Goal: Task Accomplishment & Management: Manage account settings

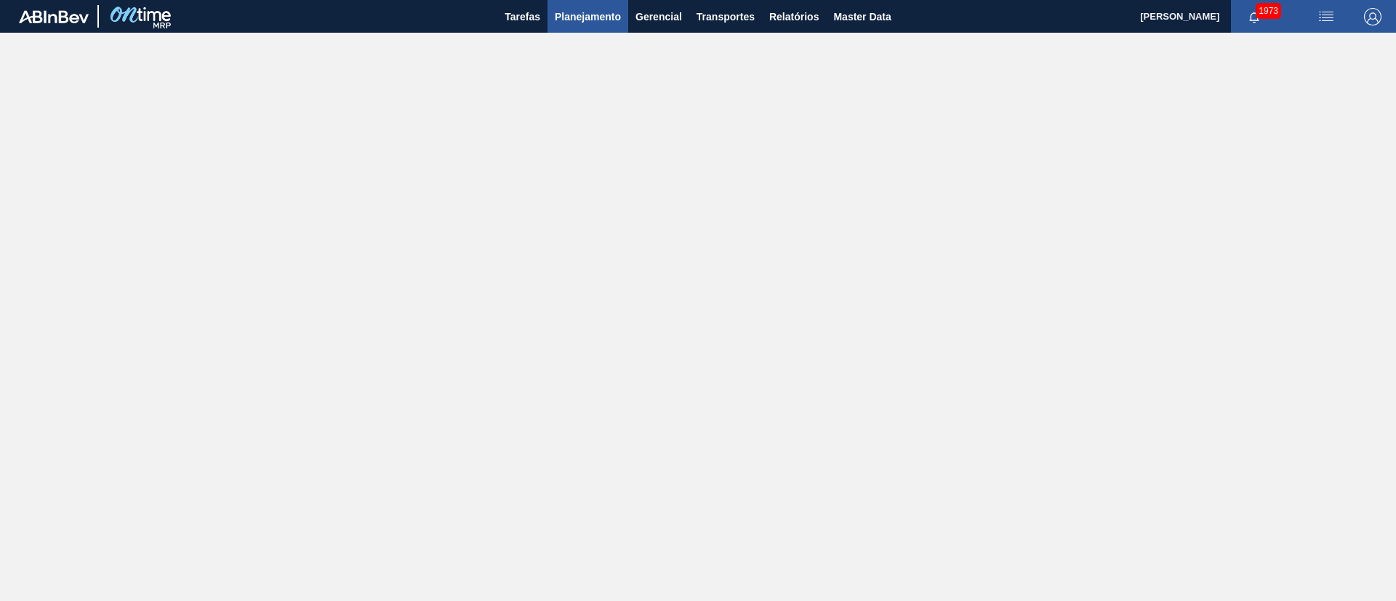
click at [575, 11] on span "Planejamento" at bounding box center [588, 16] width 66 height 17
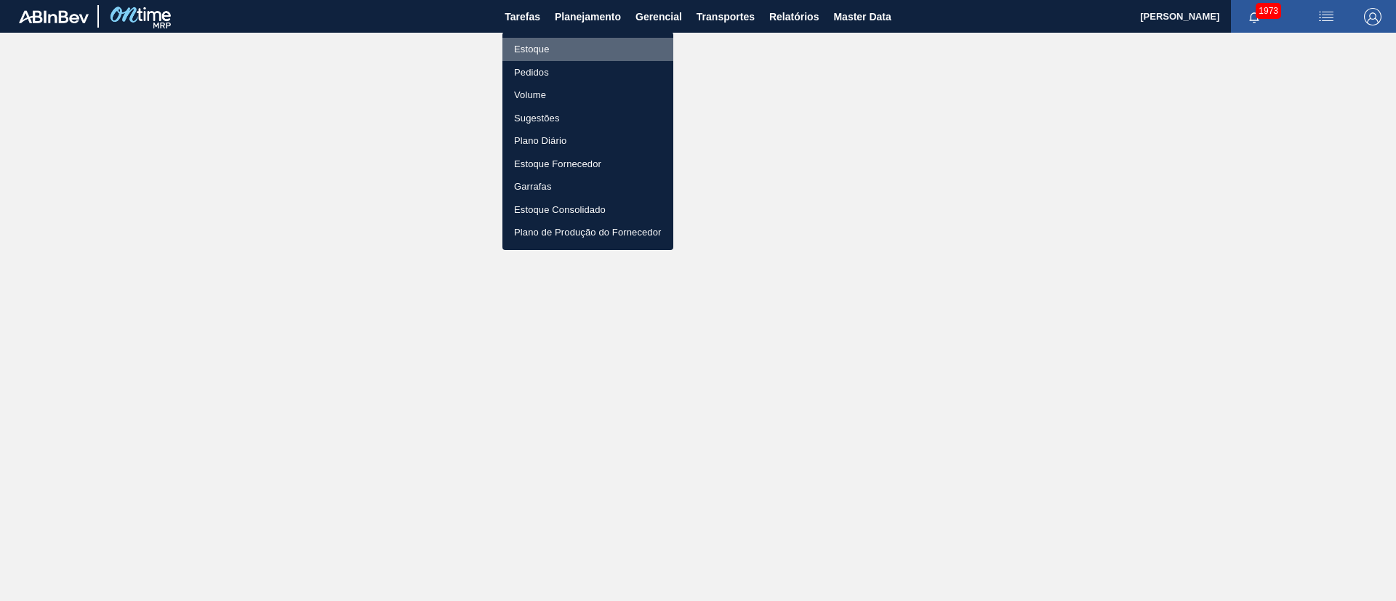
click at [527, 49] on li "Estoque" at bounding box center [587, 49] width 171 height 23
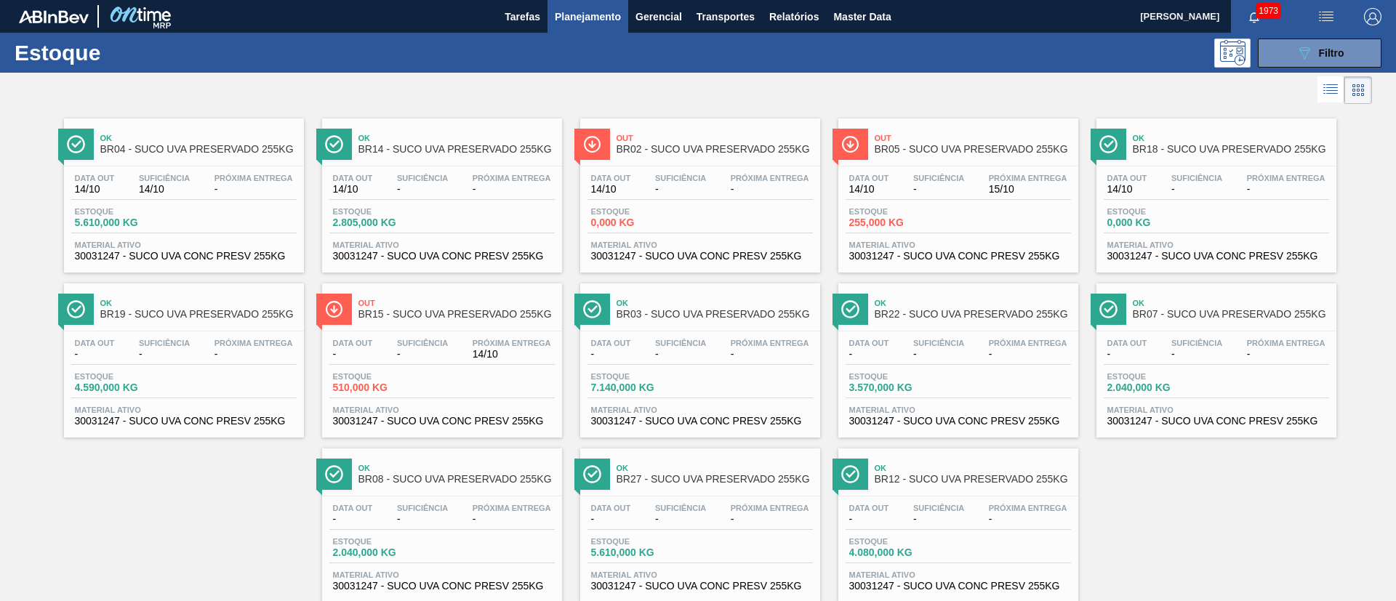
click at [548, 0] on button "Planejamento" at bounding box center [588, 16] width 81 height 33
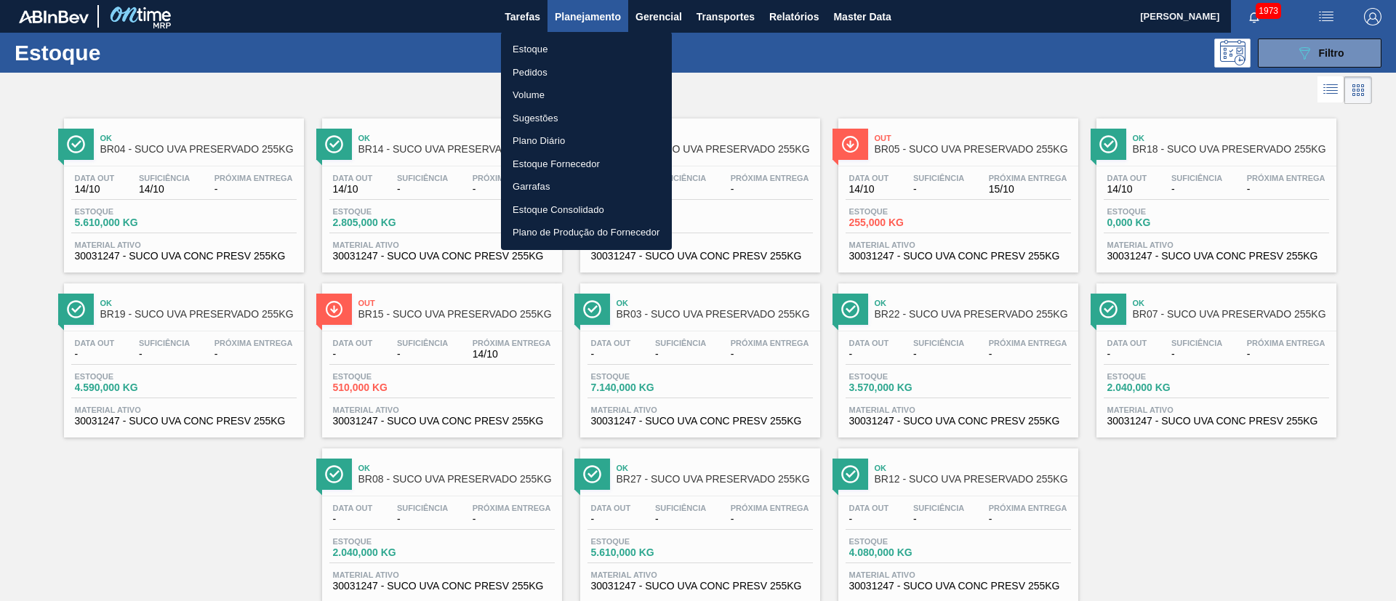
click at [777, 217] on div at bounding box center [698, 300] width 1396 height 601
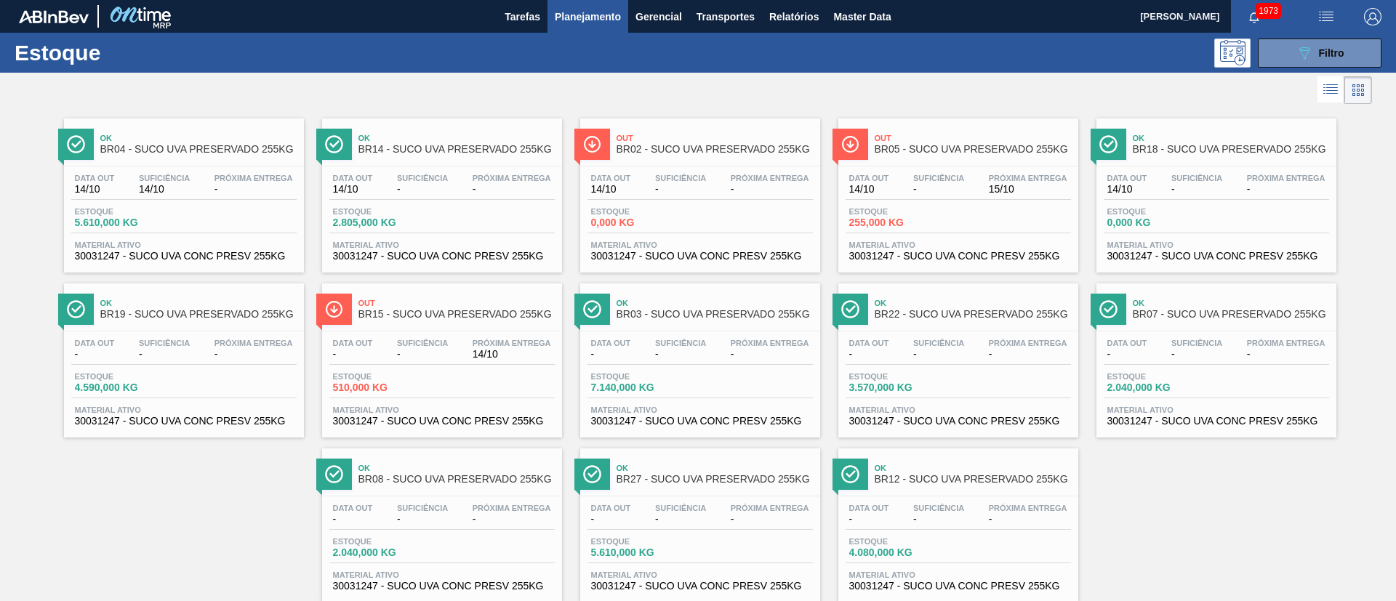
scroll to position [38, 0]
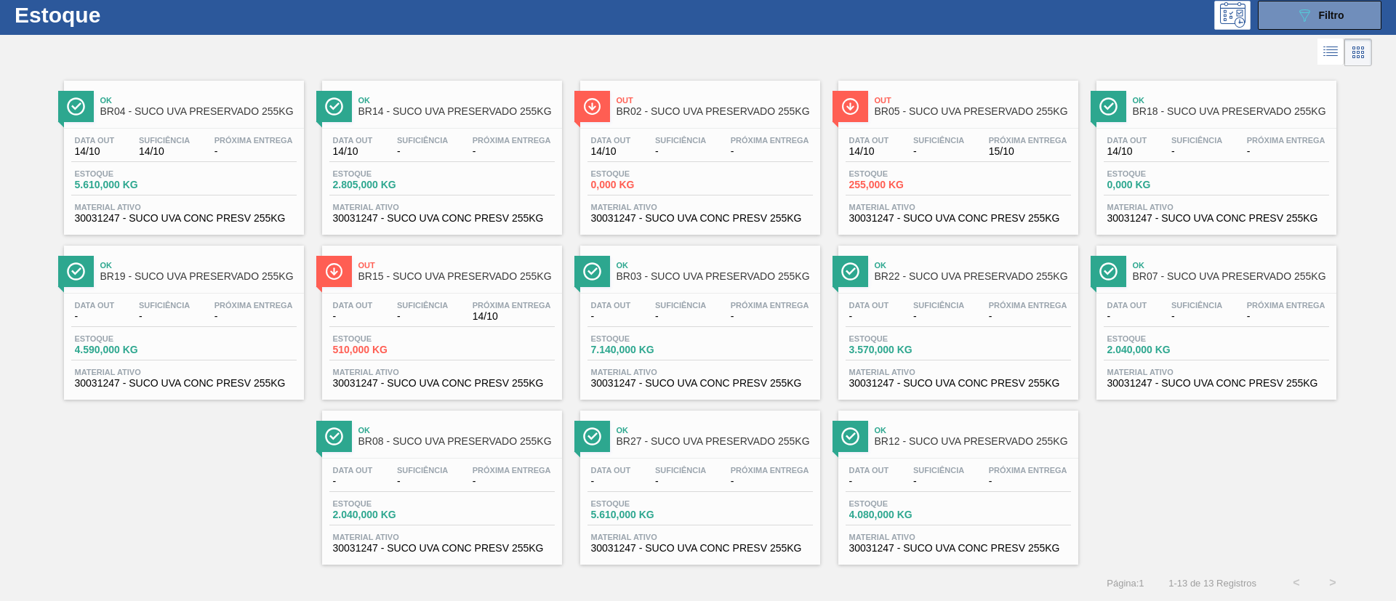
click at [930, 30] on div "Estoque 089F7B8B-B2A5-4AFE-B5C0-19BA573D28AC Filtro" at bounding box center [698, 15] width 1396 height 40
click at [930, 25] on button "089F7B8B-B2A5-4AFE-B5C0-19BA573D28AC Filtro" at bounding box center [1320, 15] width 124 height 29
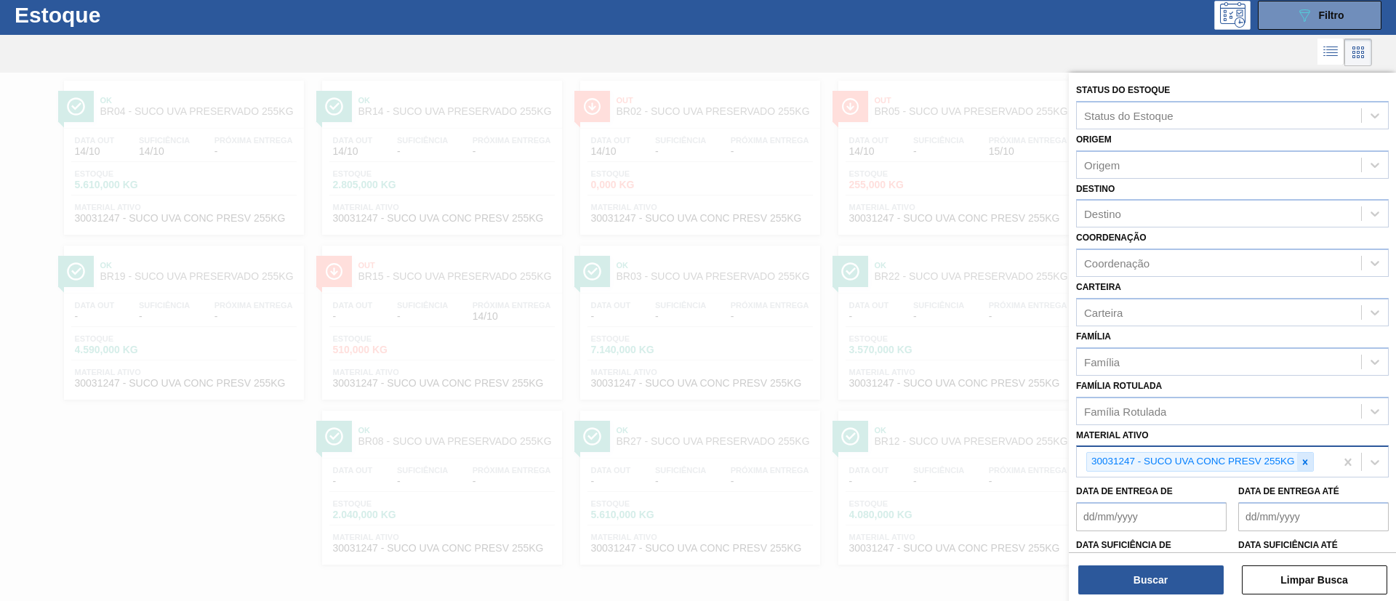
click at [930, 400] on icon at bounding box center [1305, 462] width 10 height 10
click at [930, 400] on div "Família Rotulada" at bounding box center [1125, 411] width 82 height 12
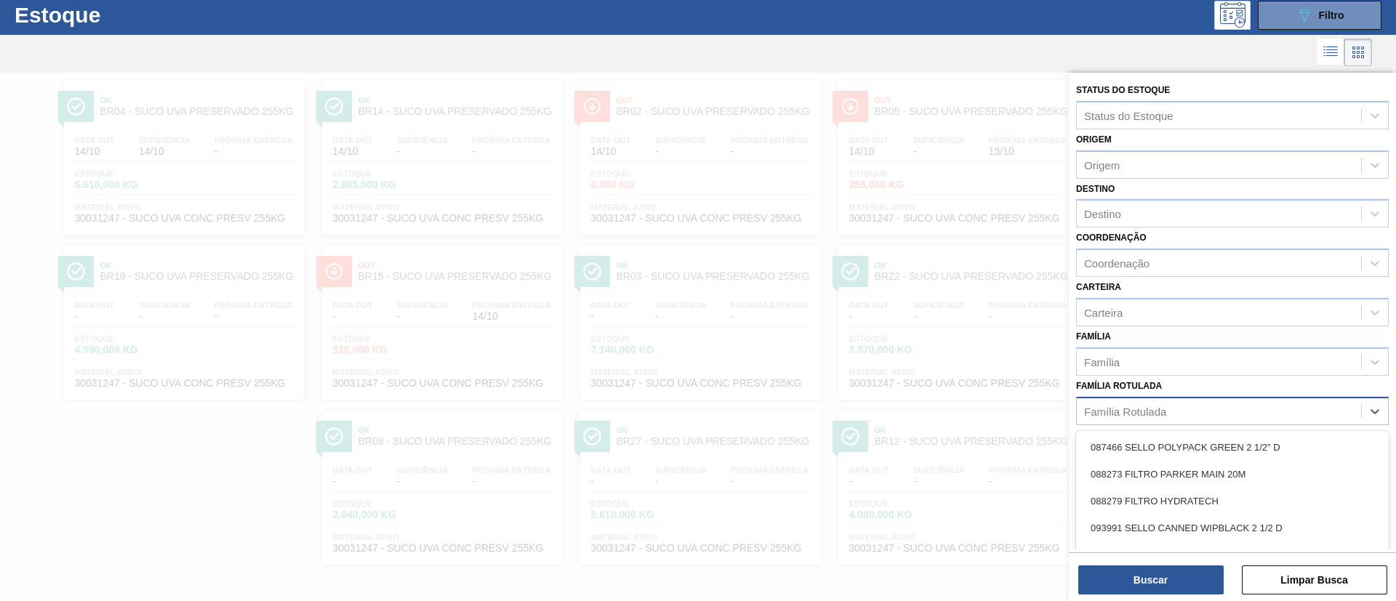
paste Rotulada "RÓTULO FRONT AP 1000ML"
type Rotulada "RÓTULO FRONT AP 1000ML"
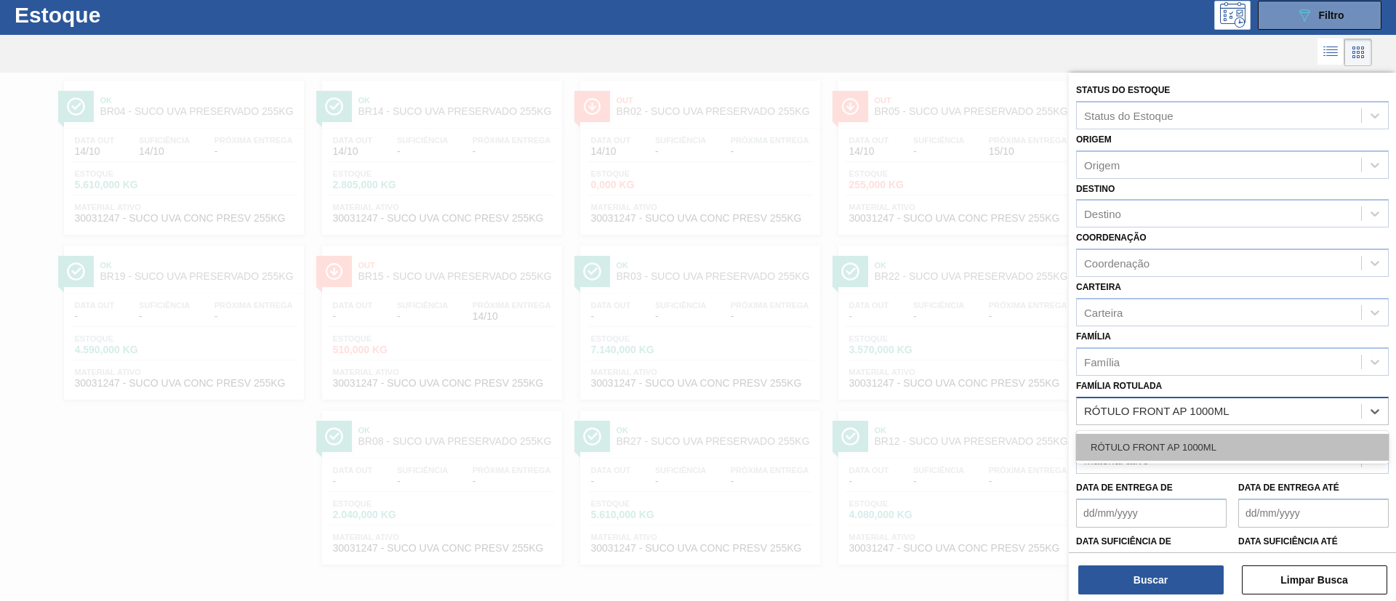
click at [930, 400] on div "RÓTULO FRONT AP 1000ML" at bounding box center [1232, 447] width 313 height 27
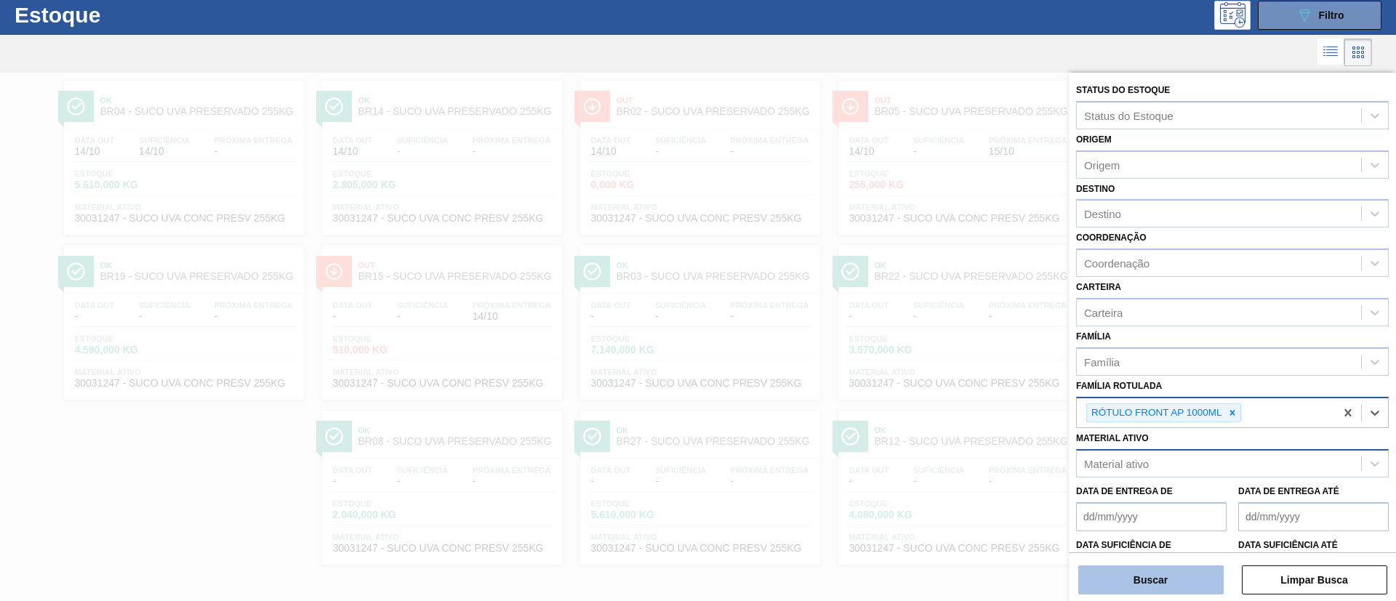
click at [930, 400] on button "Buscar" at bounding box center [1150, 580] width 145 height 29
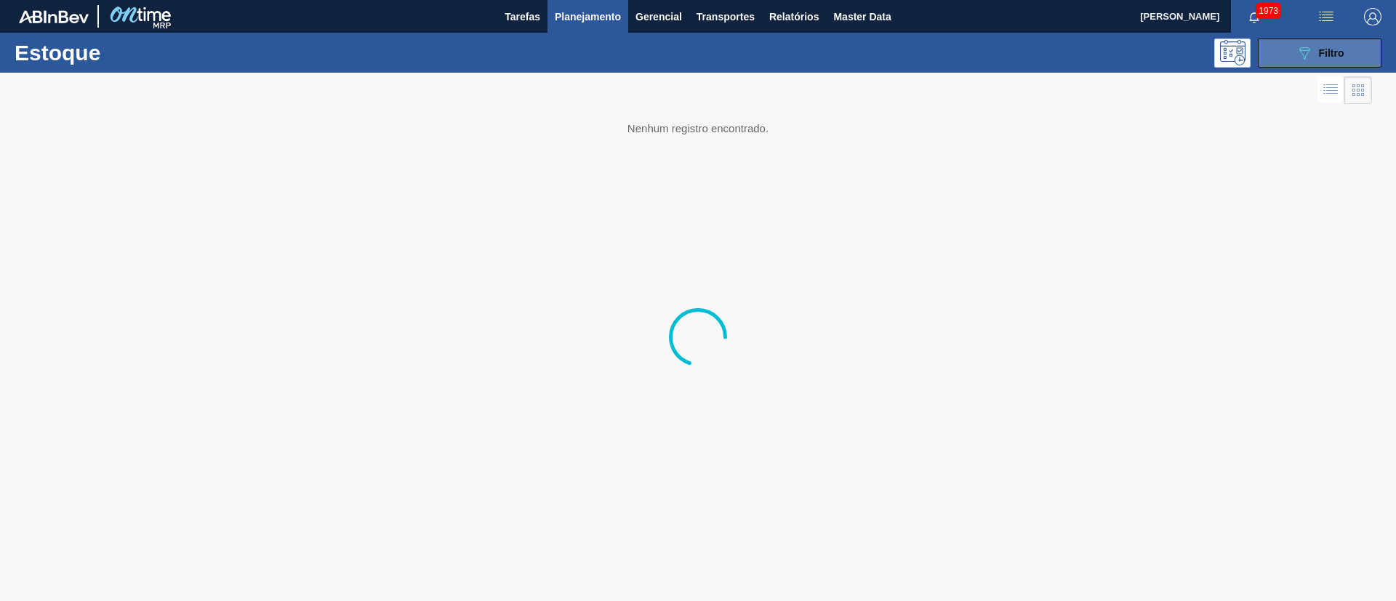
click at [930, 55] on icon "089F7B8B-B2A5-4AFE-B5C0-19BA573D28AC" at bounding box center [1304, 52] width 17 height 17
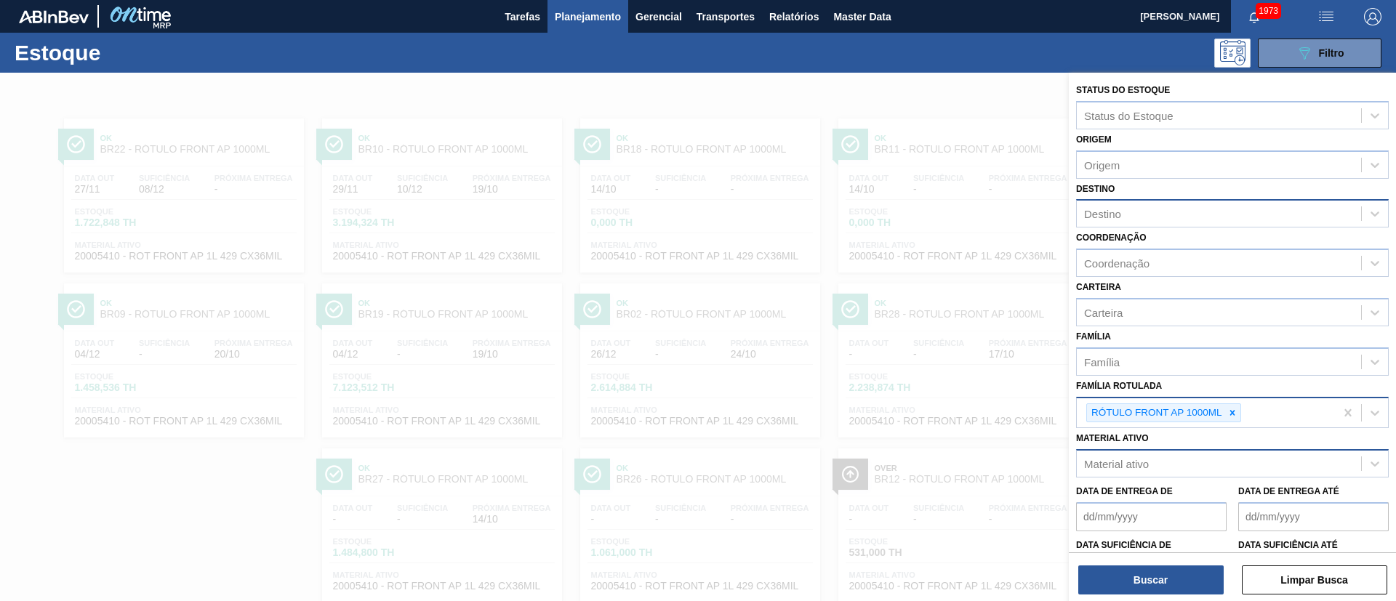
click at [930, 215] on div "Destino" at bounding box center [1102, 214] width 37 height 12
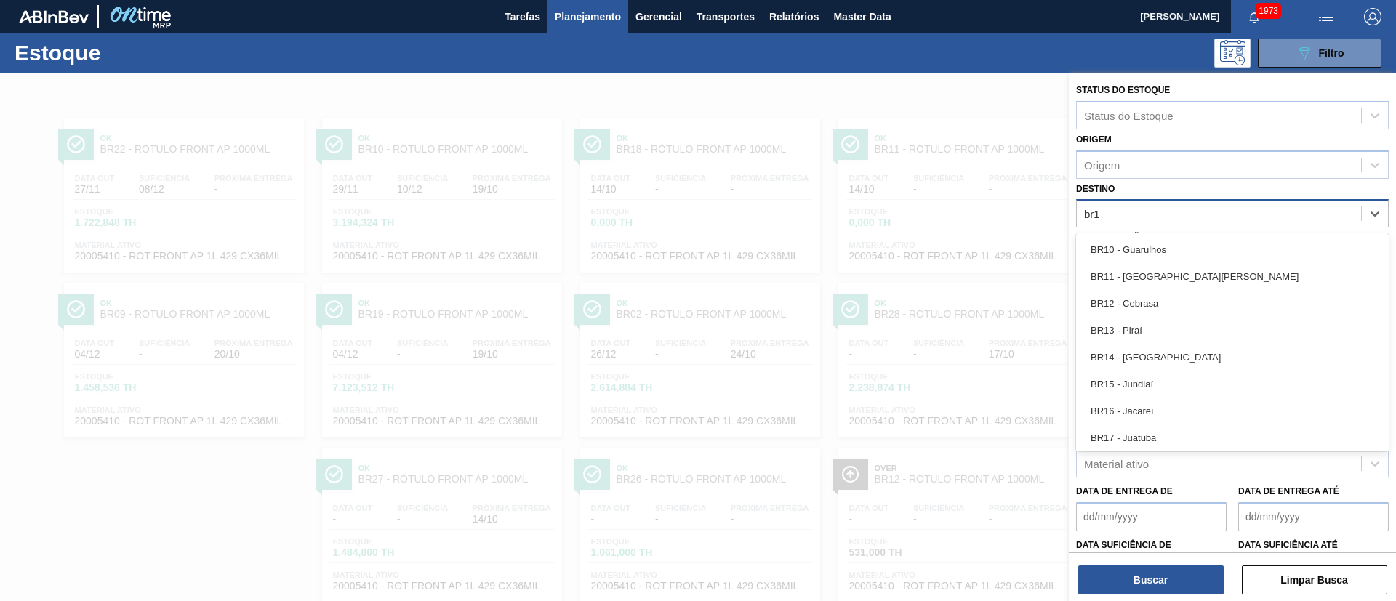
type input "br10"
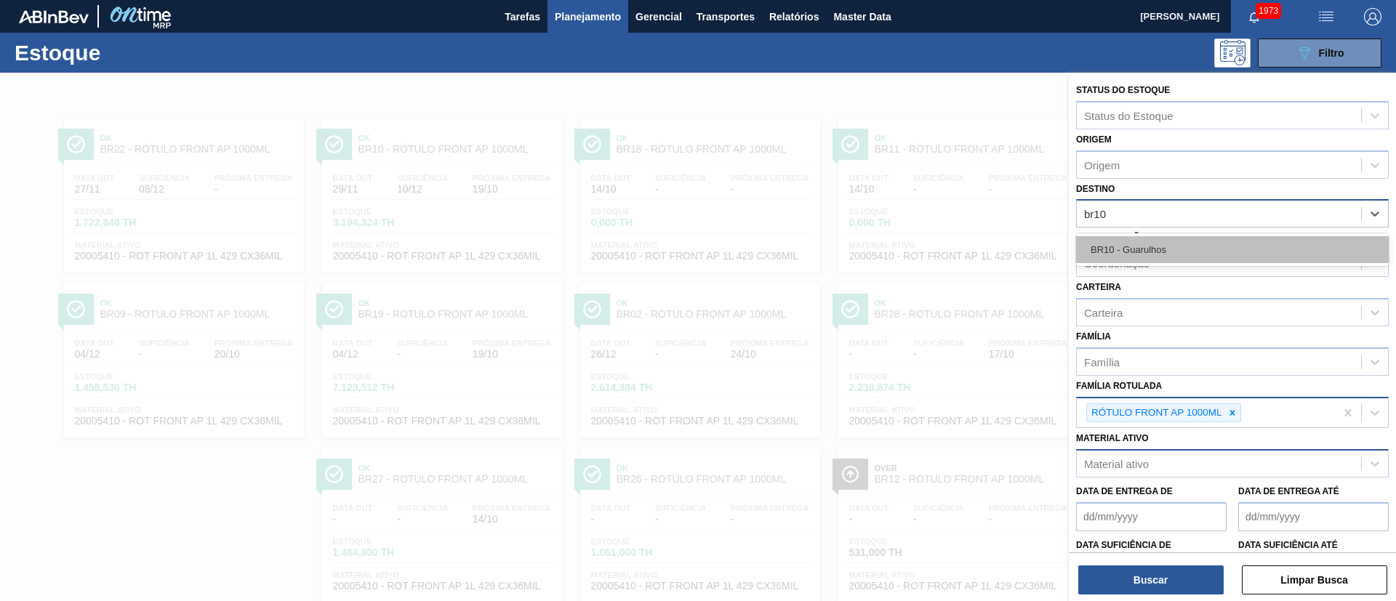
click at [930, 239] on div "BR10 - Guarulhos" at bounding box center [1232, 249] width 313 height 27
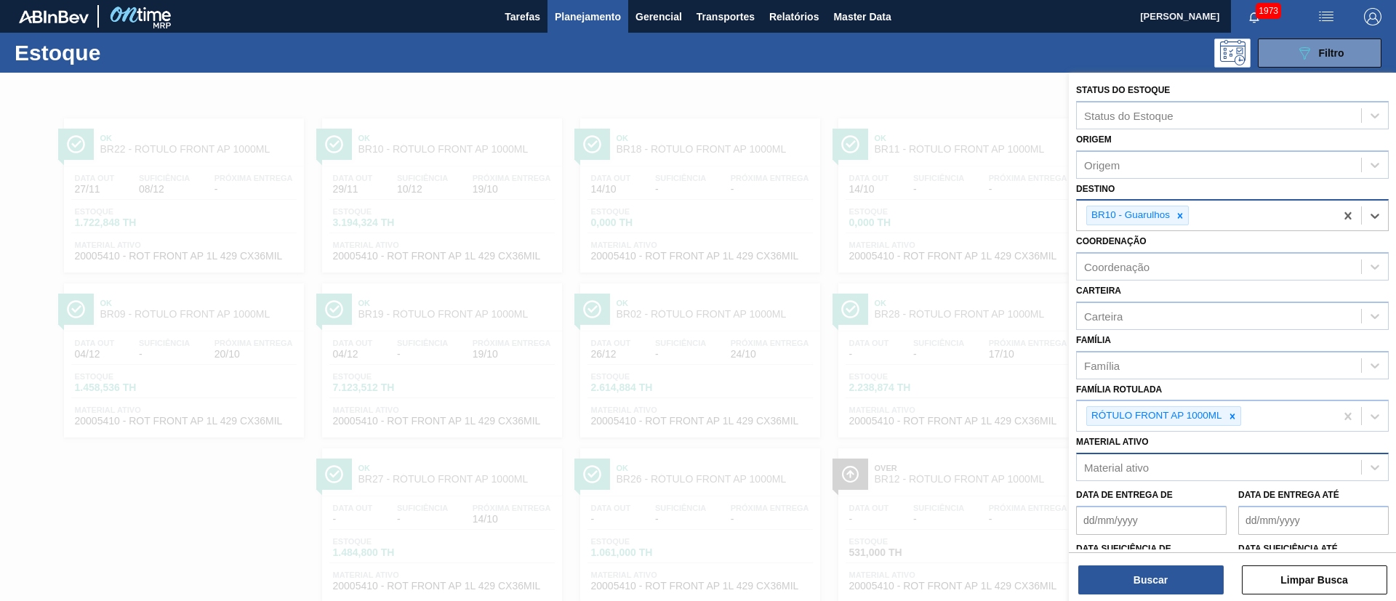
click at [930, 400] on div "Status do Estoque Status do Estoque Origem Origem Destino option BR10 - Guarulh…" at bounding box center [1232, 339] width 327 height 532
click at [930, 400] on button "Buscar" at bounding box center [1150, 580] width 145 height 29
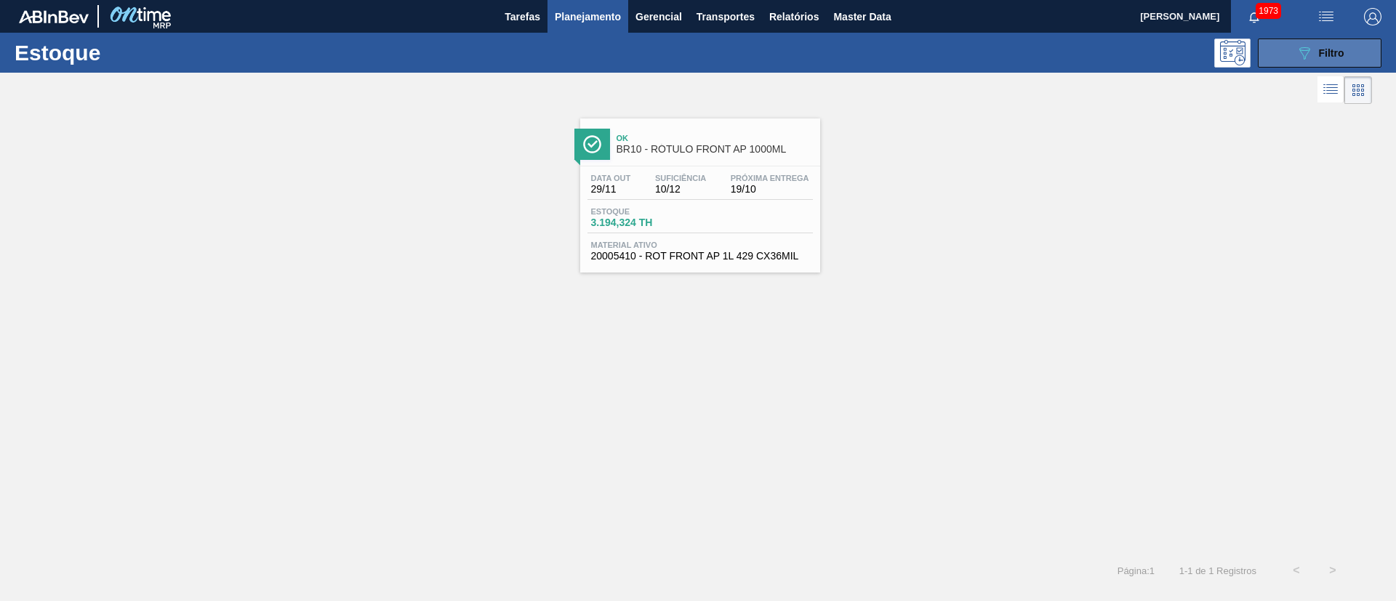
click at [930, 59] on icon "089F7B8B-B2A5-4AFE-B5C0-19BA573D28AC" at bounding box center [1304, 52] width 17 height 17
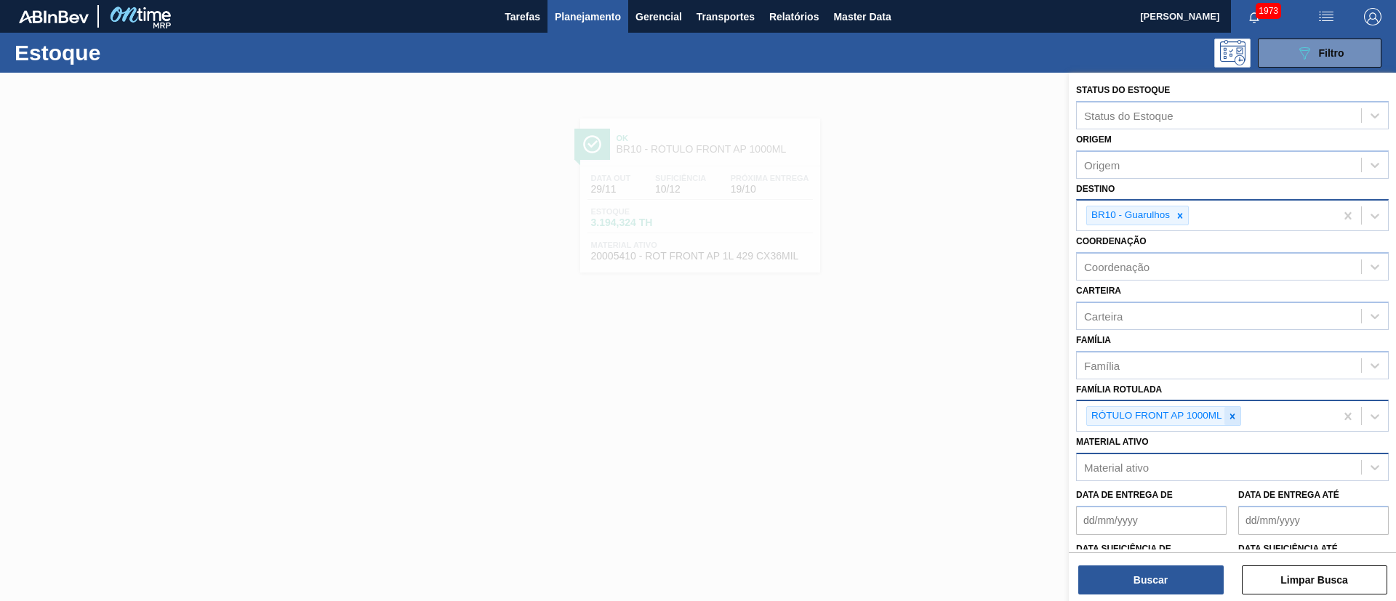
click at [930, 400] on icon at bounding box center [1232, 417] width 10 height 10
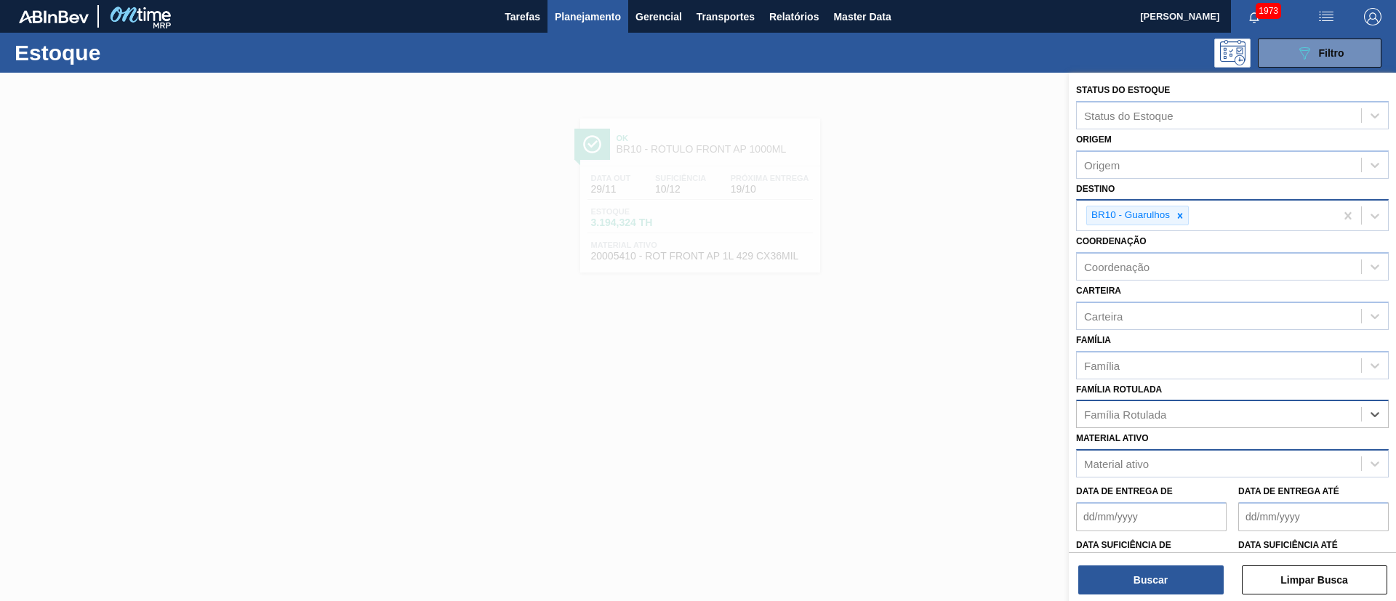
paste Rotulada "RÓTULO NECK AP 1000ML"
type Rotulada "RÓTULO NECK AP 1000ML"
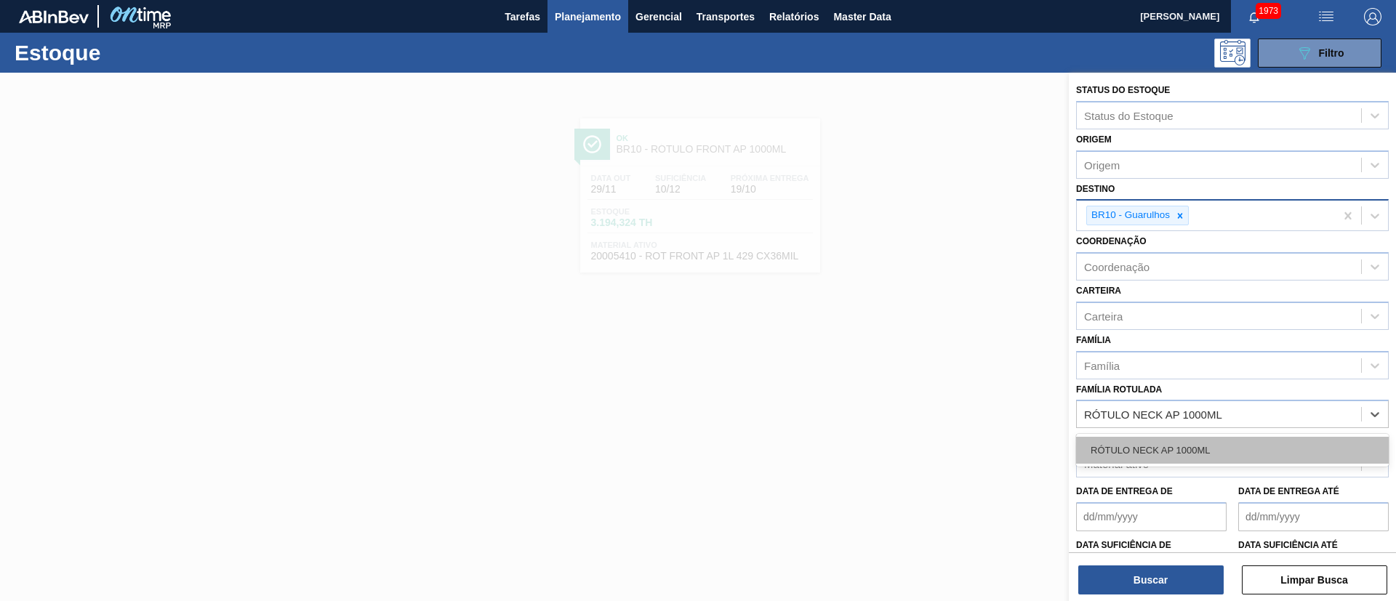
click at [930, 400] on div "RÓTULO NECK AP 1000ML" at bounding box center [1232, 450] width 313 height 27
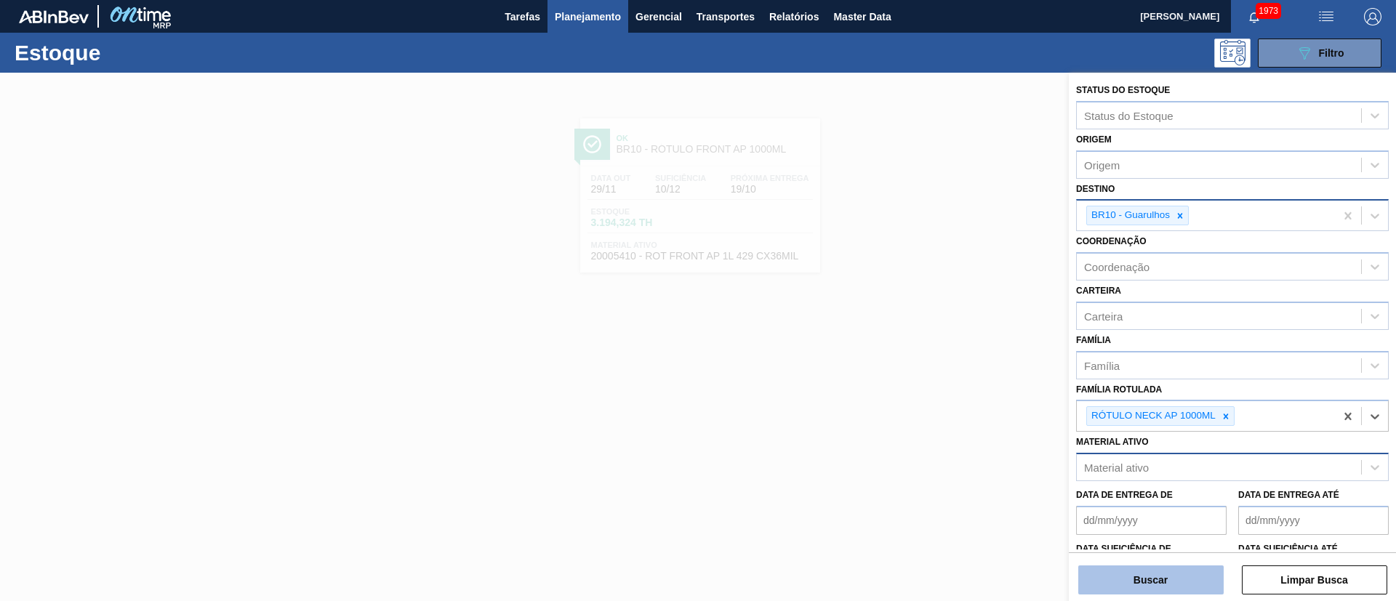
click at [930, 400] on button "Buscar" at bounding box center [1150, 580] width 145 height 29
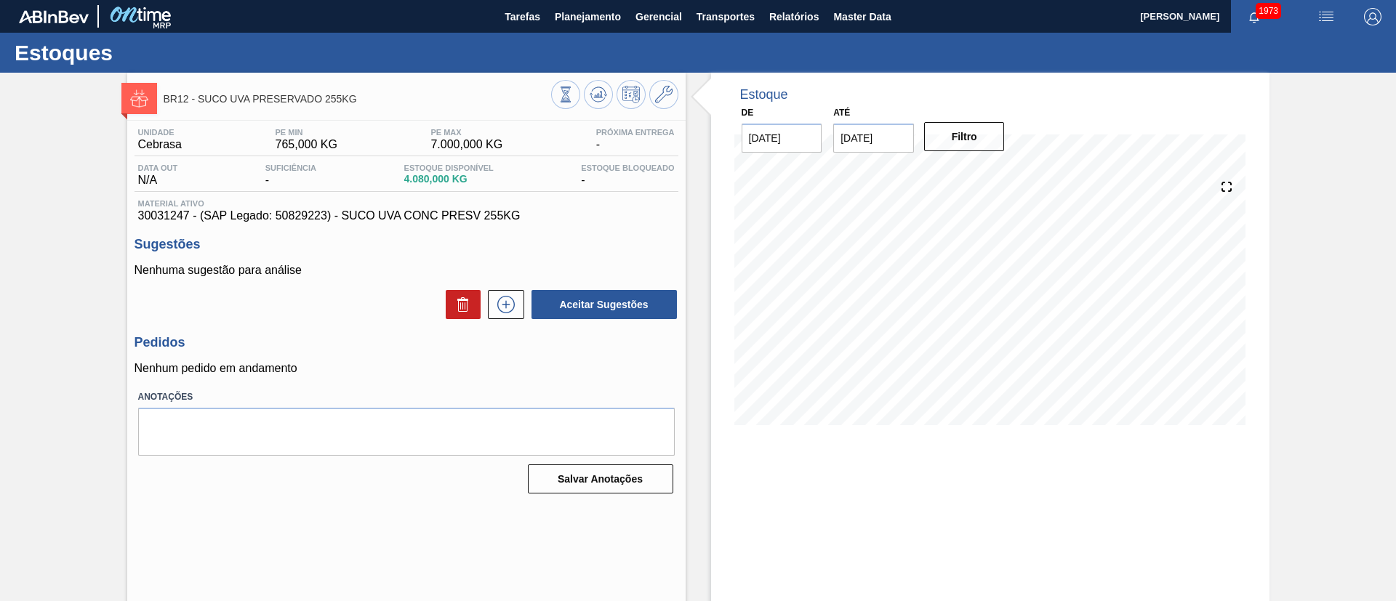
click at [823, 483] on div "Estoque De [DATE] Até [DATE] Filtro 26/10 Projeção de Estoque 4,080 [DOMAIN_NAM…" at bounding box center [990, 349] width 558 height 553
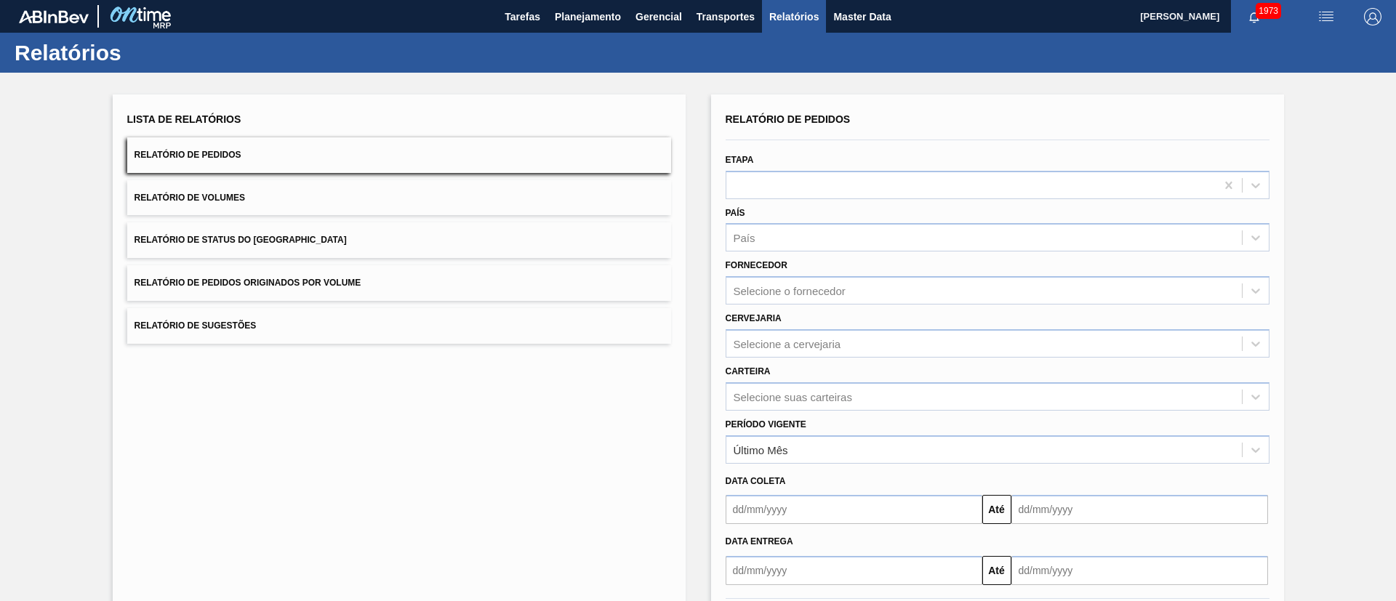
click at [406, 230] on button "Relatório de Status do Estoque" at bounding box center [399, 240] width 544 height 36
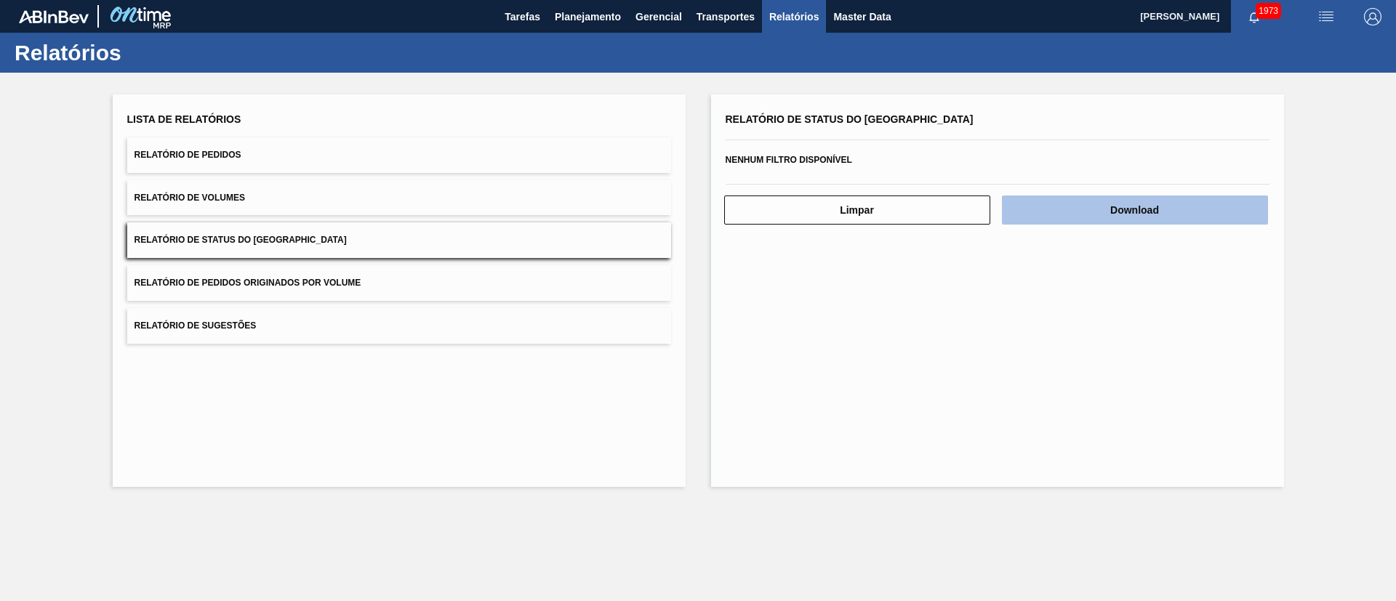
click at [1112, 207] on button "Download" at bounding box center [1135, 210] width 266 height 29
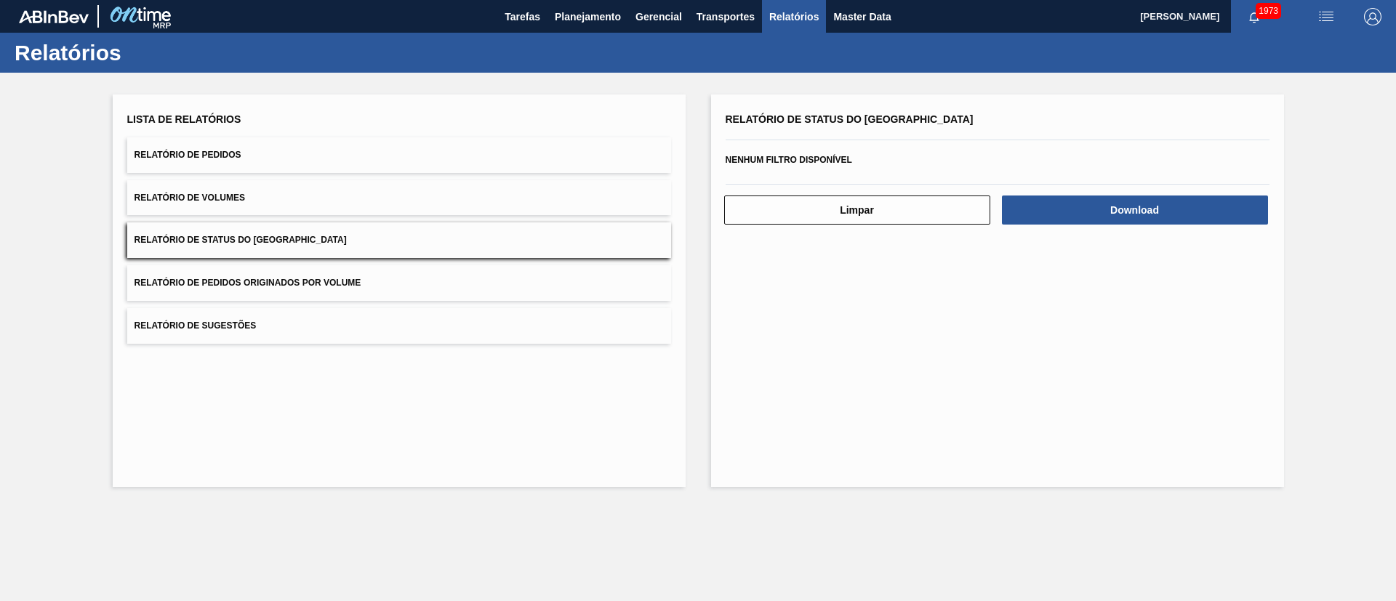
click at [298, 148] on button "Relatório de Pedidos" at bounding box center [399, 155] width 544 height 36
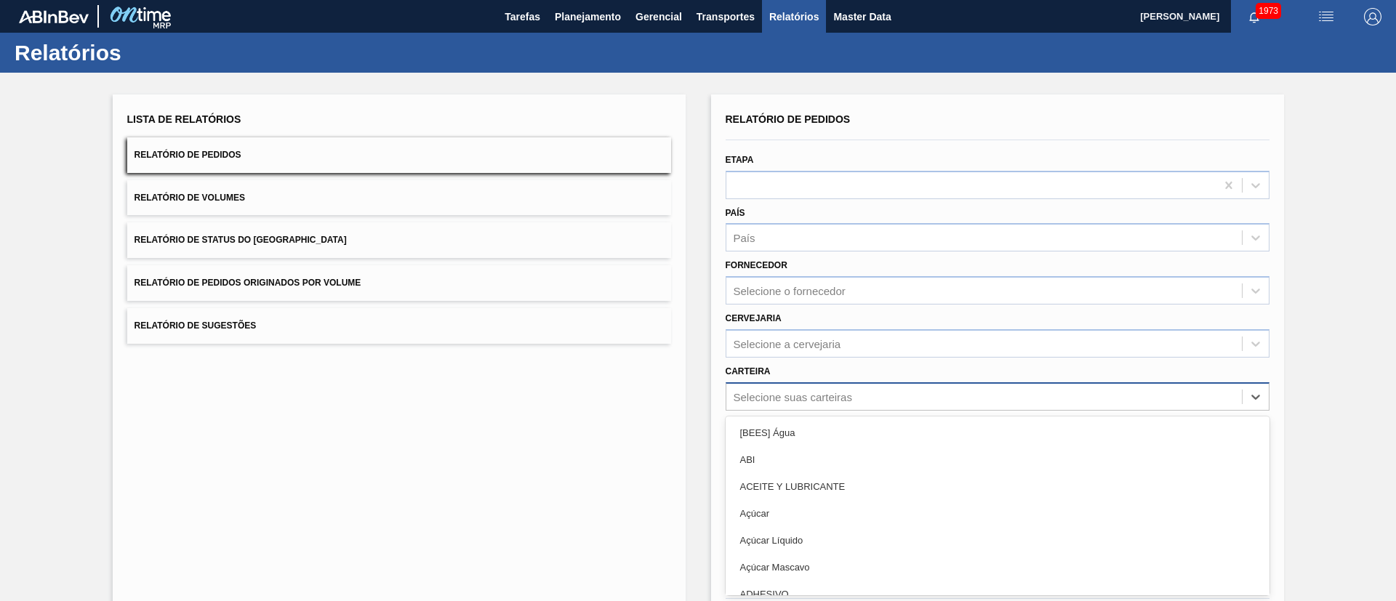
click at [775, 393] on div "option [BEES] Água focused, 1 of 101. 101 results available. Use Up and Down to…" at bounding box center [998, 396] width 544 height 28
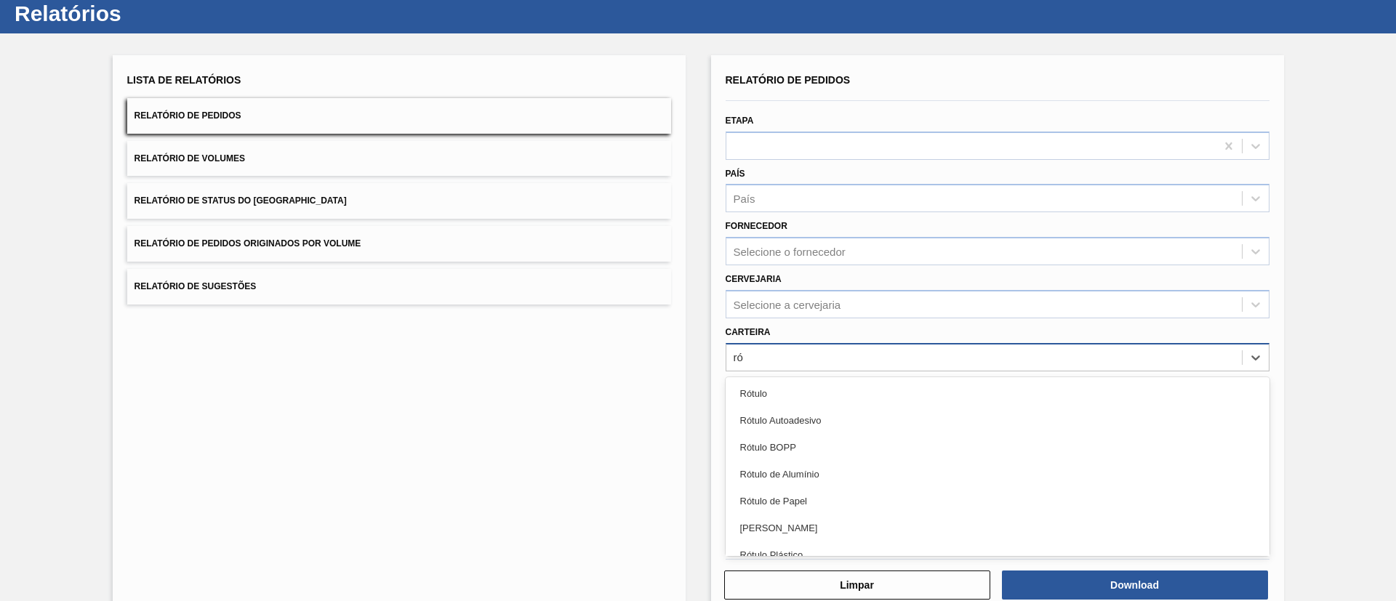
type input "rót"
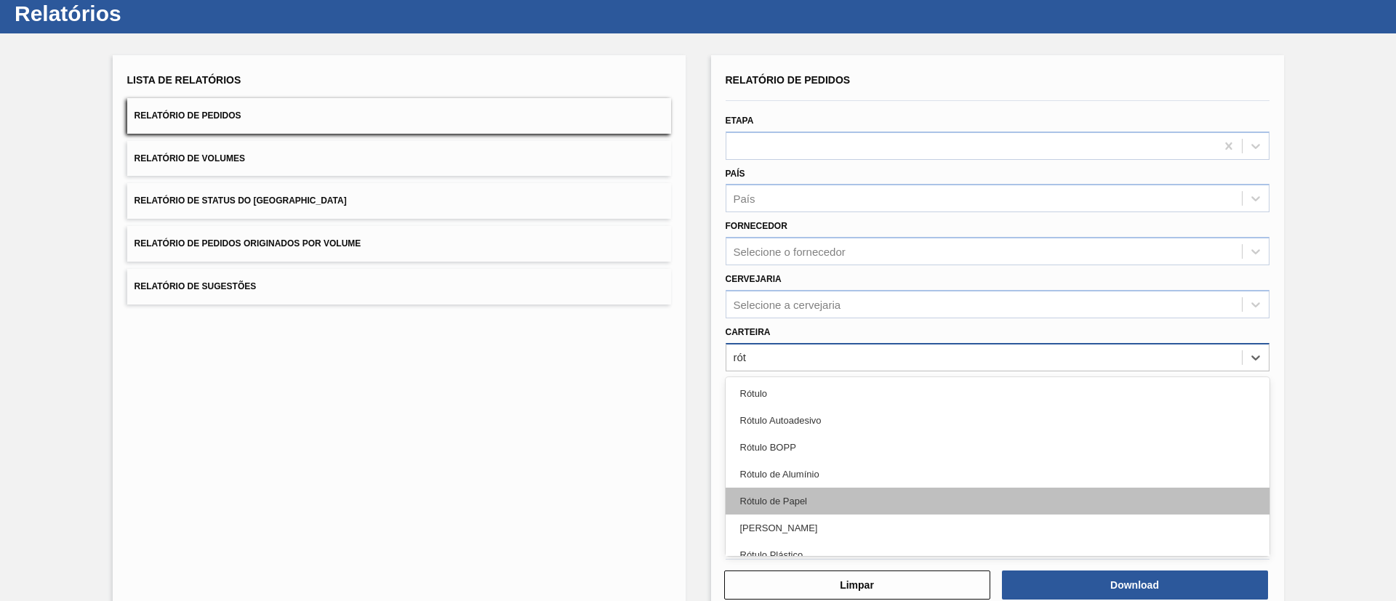
click at [836, 508] on div "Rótulo de Papel" at bounding box center [998, 501] width 544 height 27
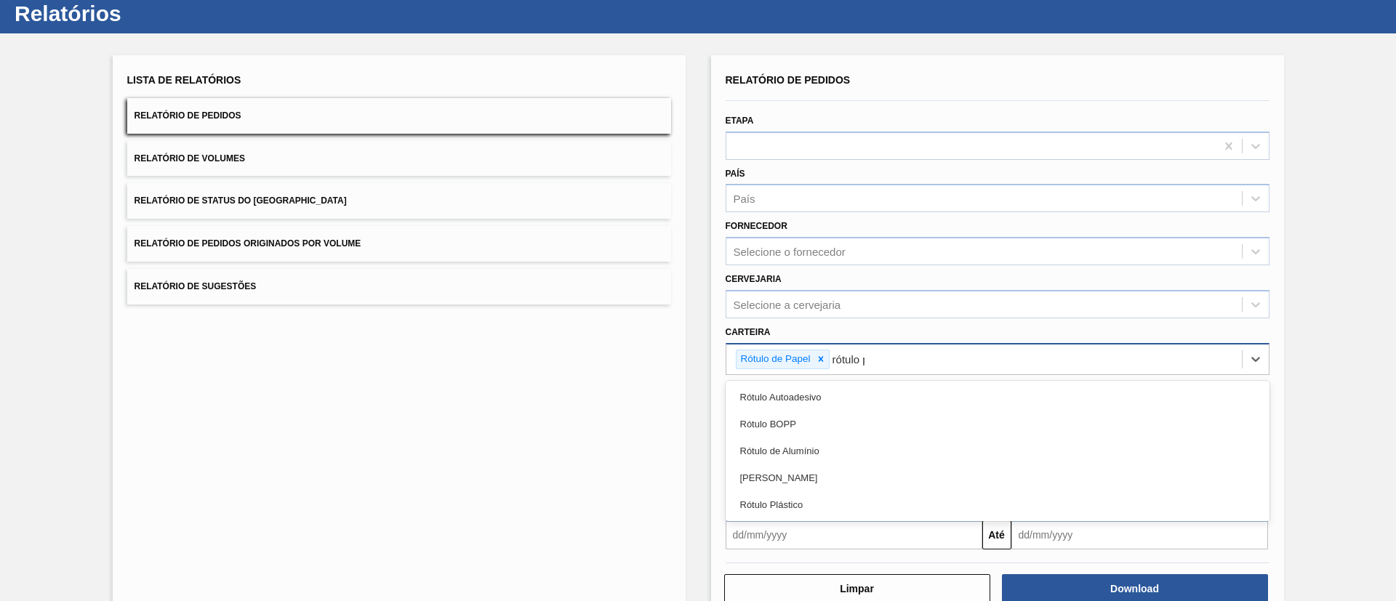
type input "rótulo pa"
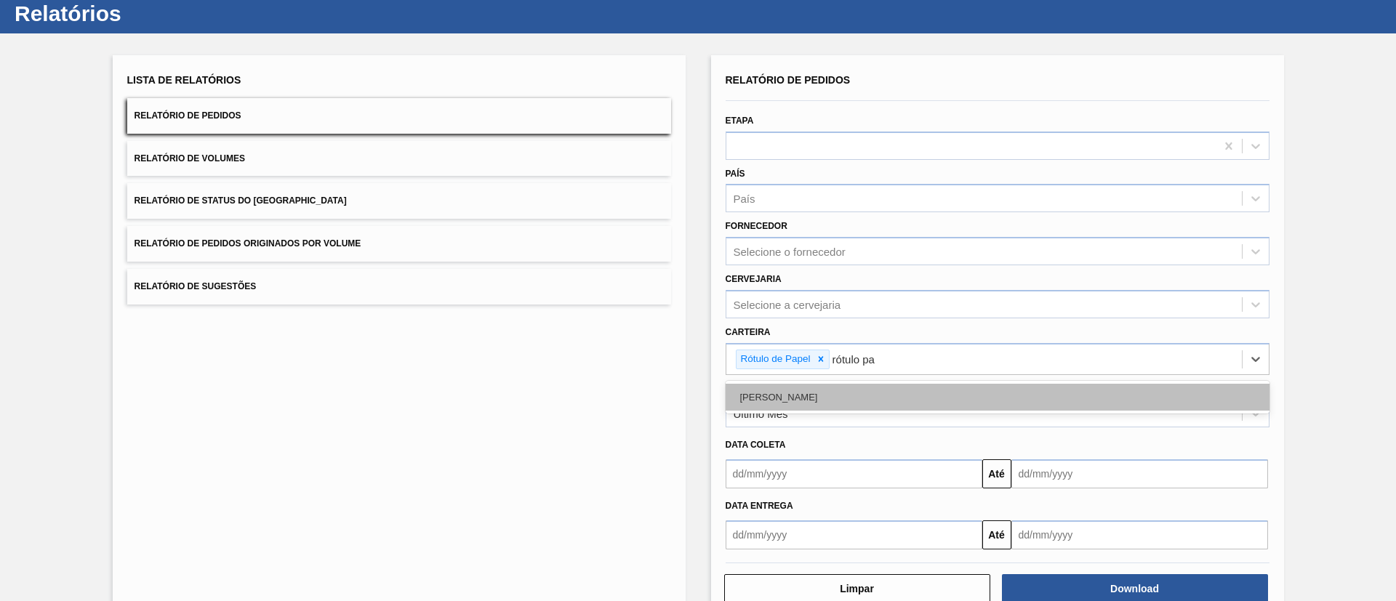
click at [833, 389] on div "Rótulo Papel" at bounding box center [998, 397] width 544 height 27
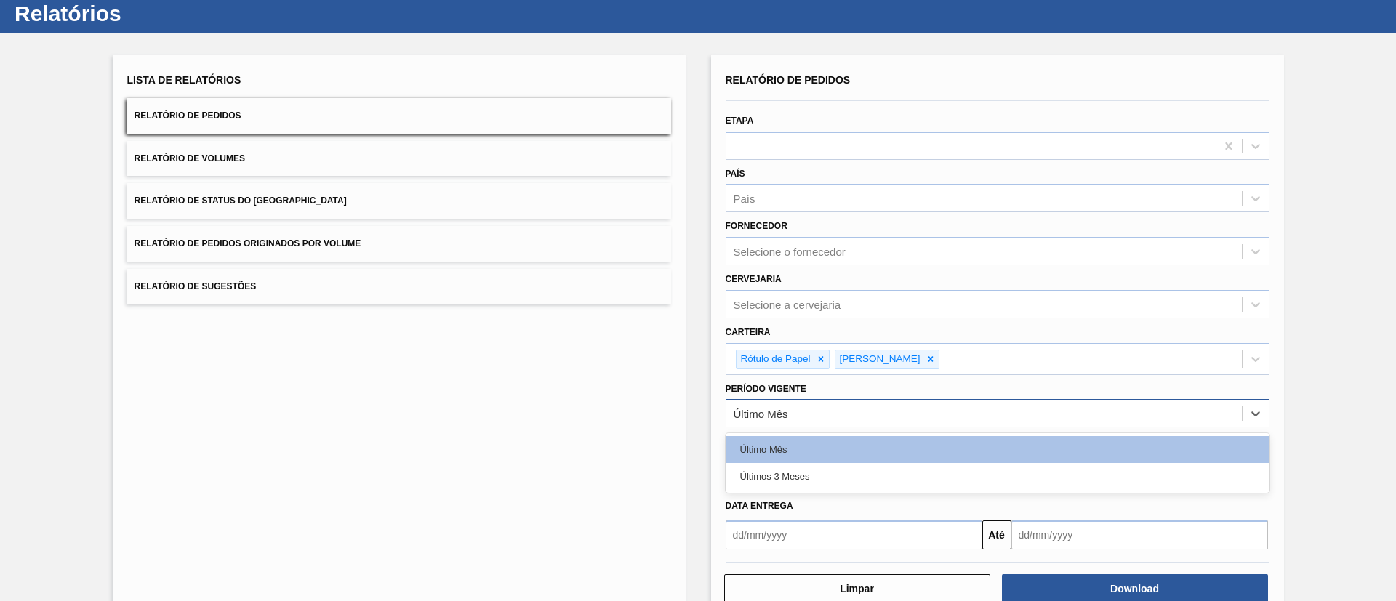
click at [800, 414] on div "Último Mês" at bounding box center [984, 414] width 516 height 21
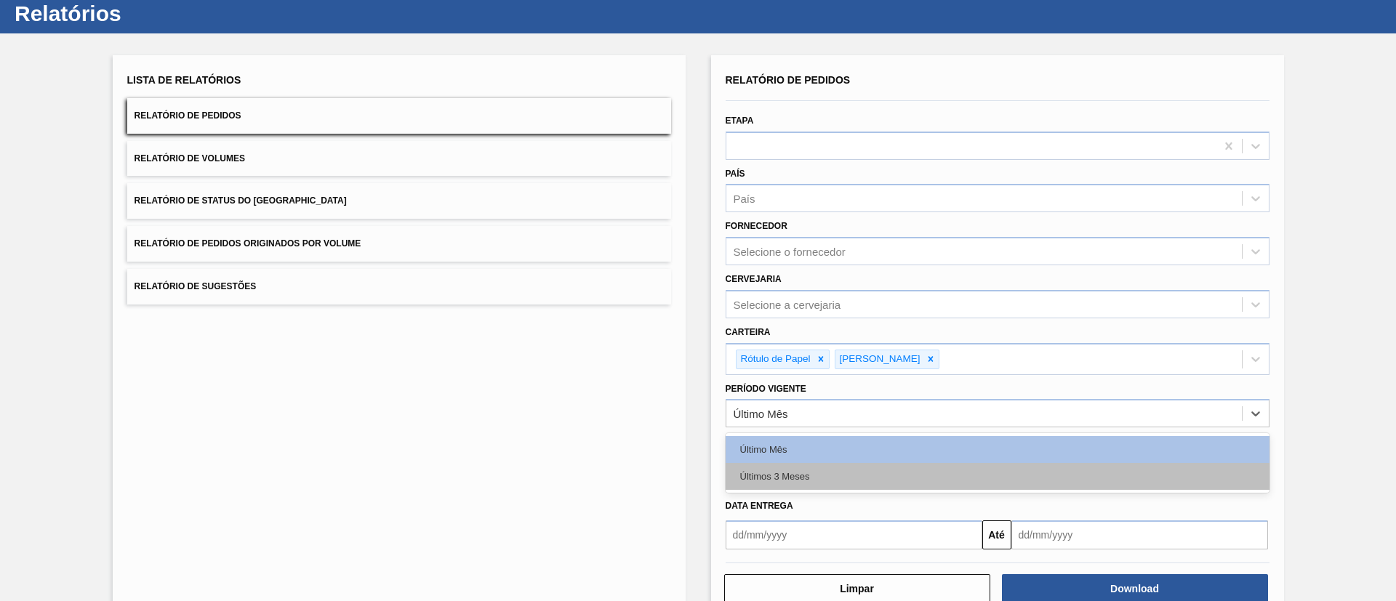
click at [796, 468] on div "Últimos 3 Meses" at bounding box center [998, 476] width 544 height 27
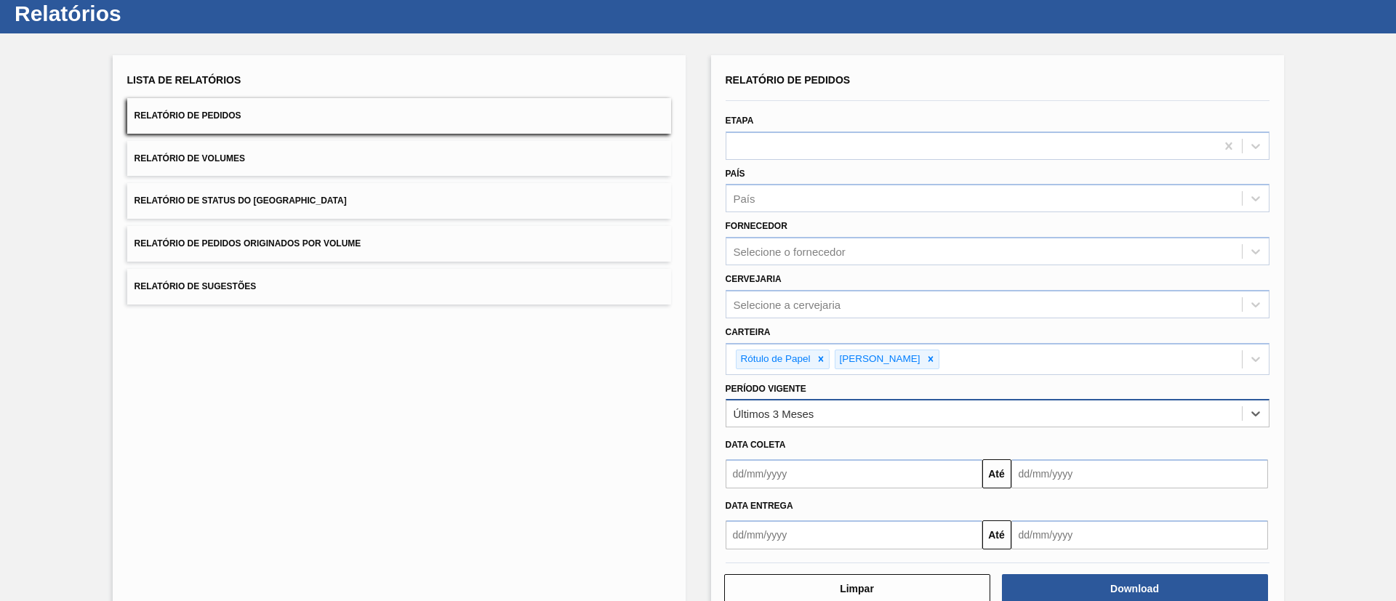
scroll to position [76, 0]
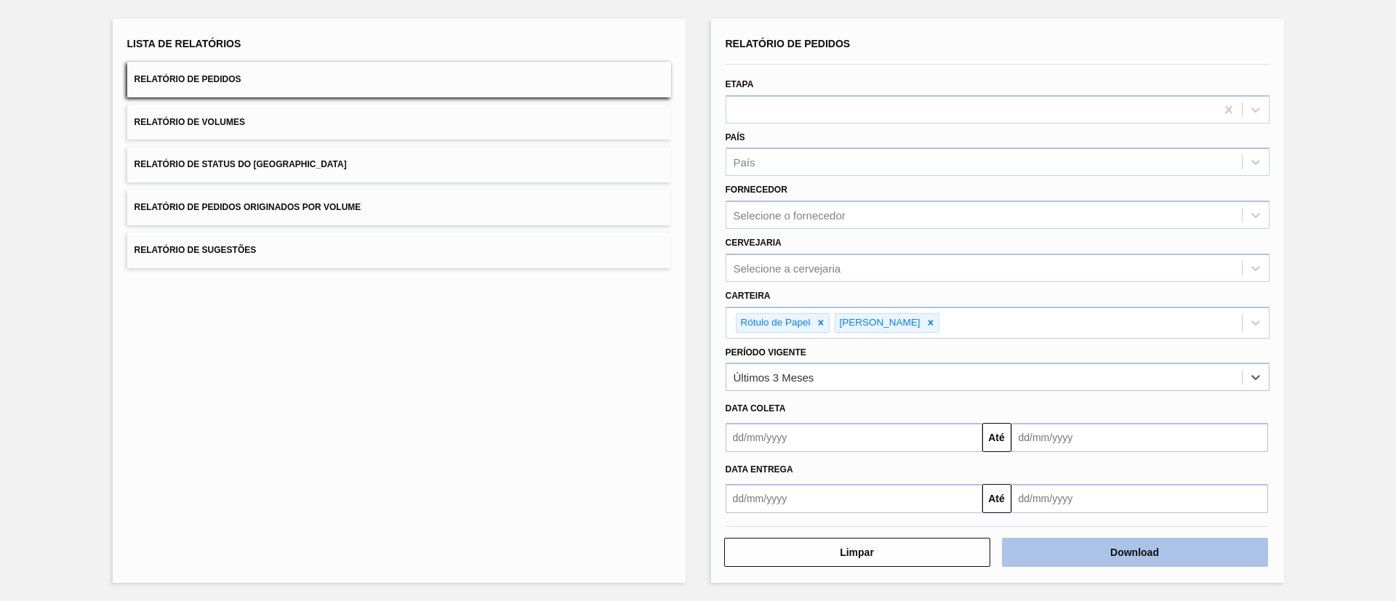
click at [1165, 545] on button "Download" at bounding box center [1135, 552] width 266 height 29
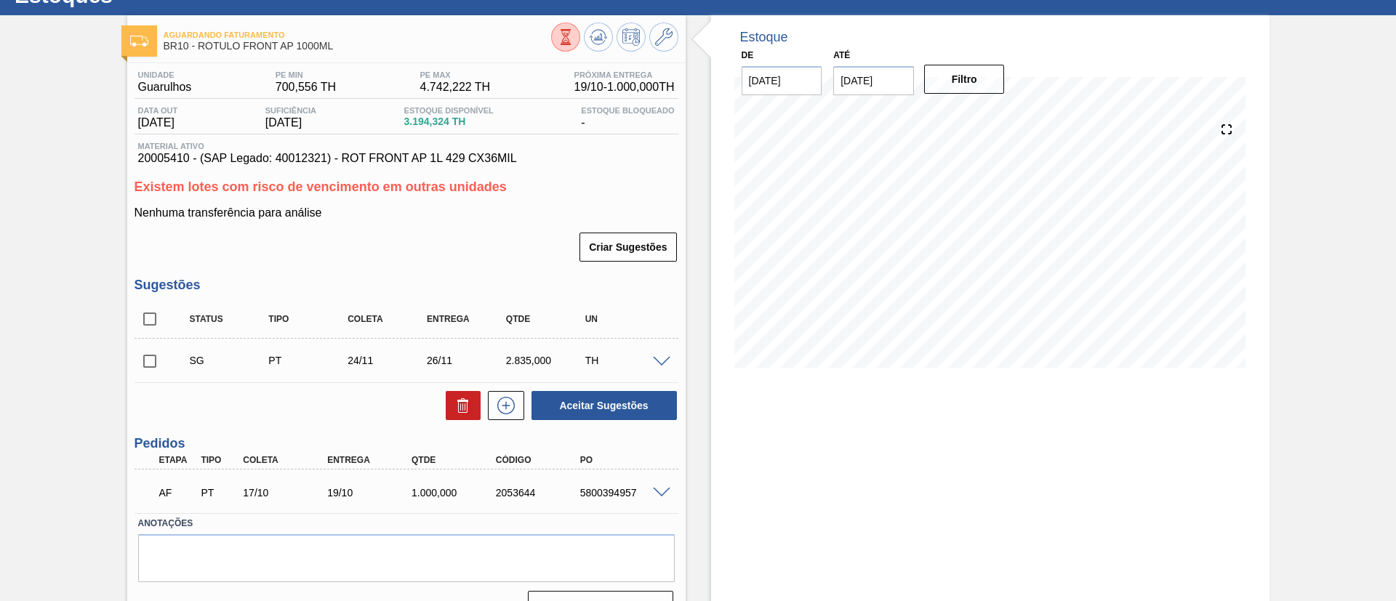
scroll to position [89, 0]
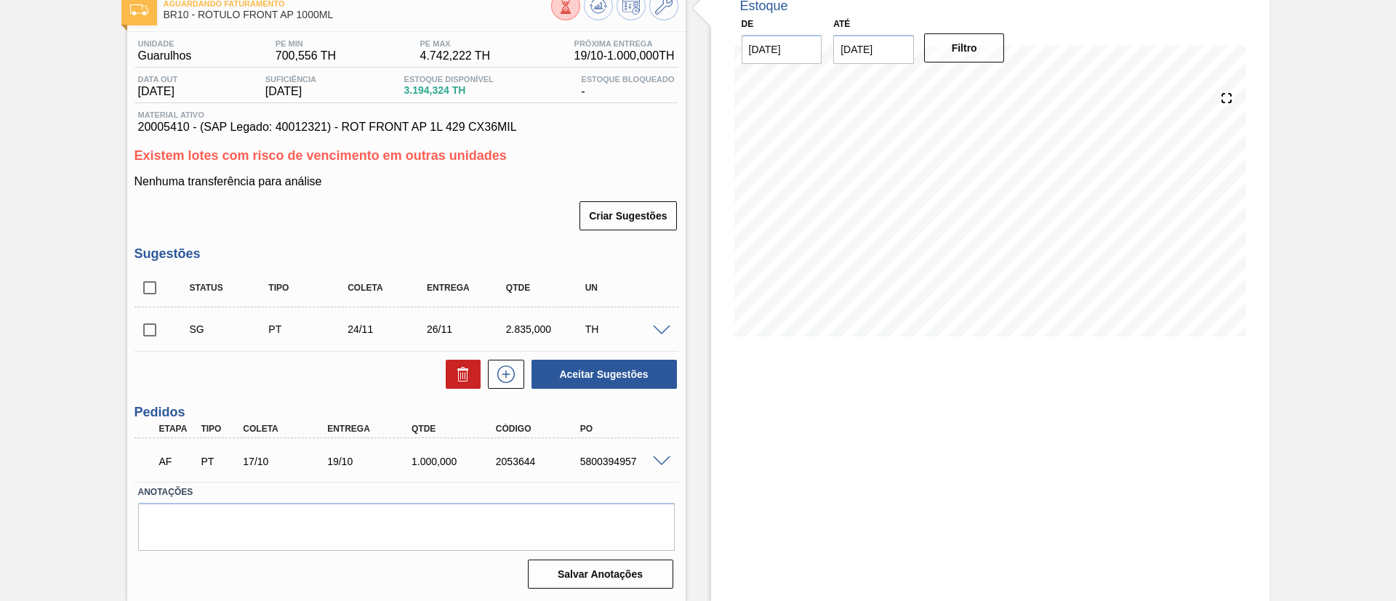
click at [656, 458] on span at bounding box center [661, 462] width 17 height 11
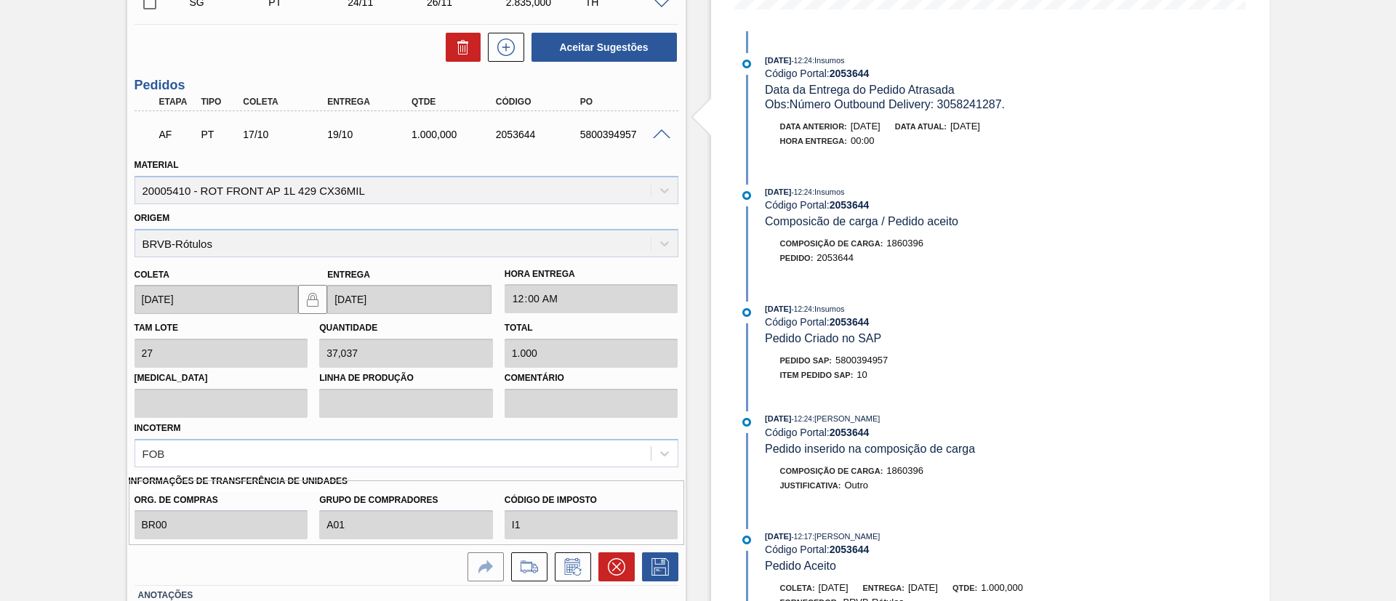
scroll to position [519, 0]
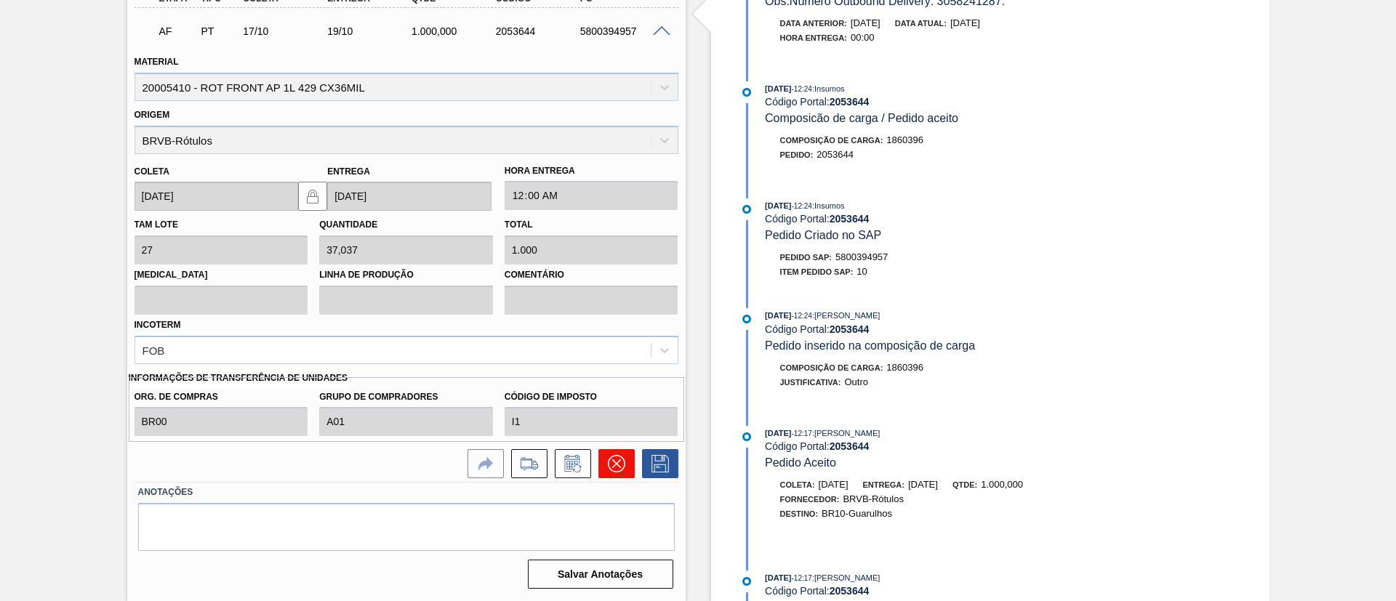
click at [621, 459] on icon at bounding box center [615, 463] width 17 height 17
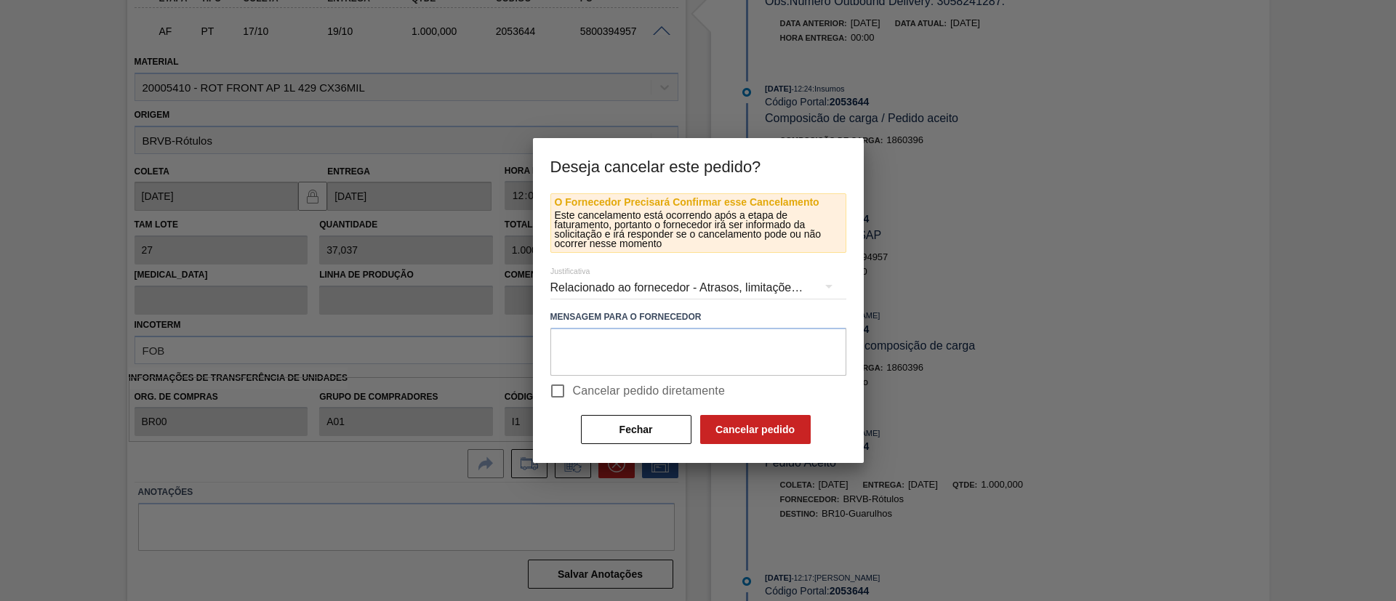
click at [612, 388] on span "Cancelar pedido diretamente" at bounding box center [649, 390] width 153 height 17
click at [573, 388] on input "Cancelar pedido diretamente" at bounding box center [557, 391] width 31 height 31
checkbox input "true"
click at [743, 430] on button "Cancelar pedido" at bounding box center [755, 429] width 111 height 29
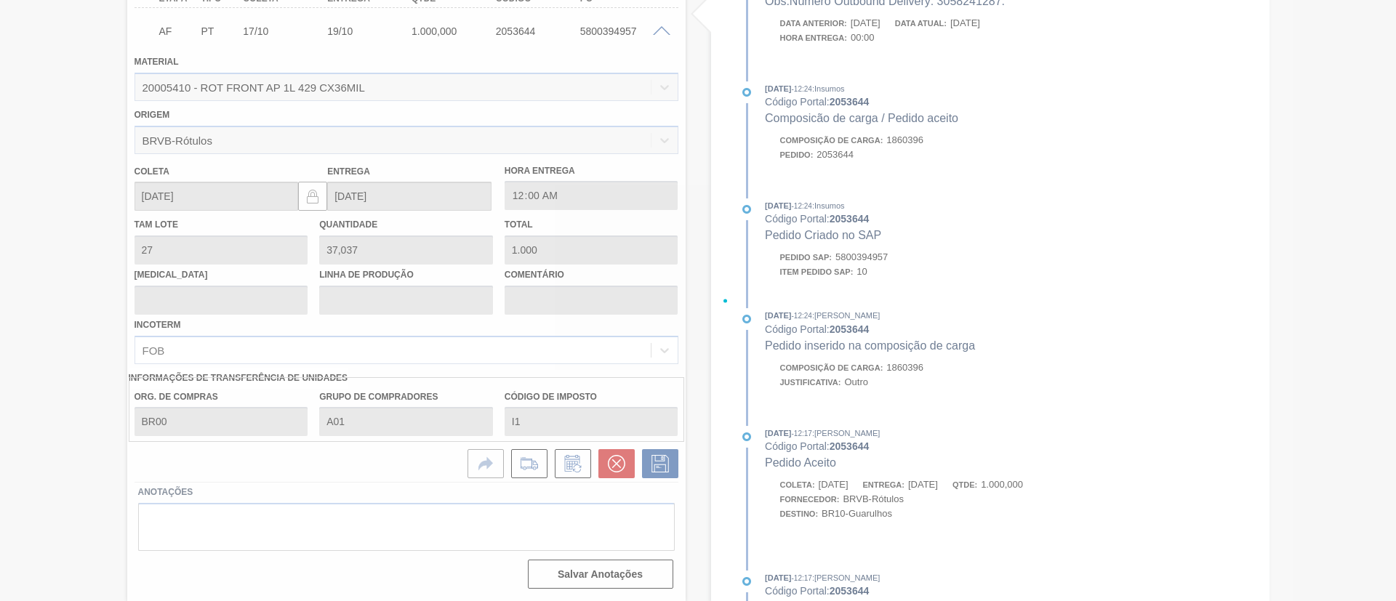
scroll to position [89, 0]
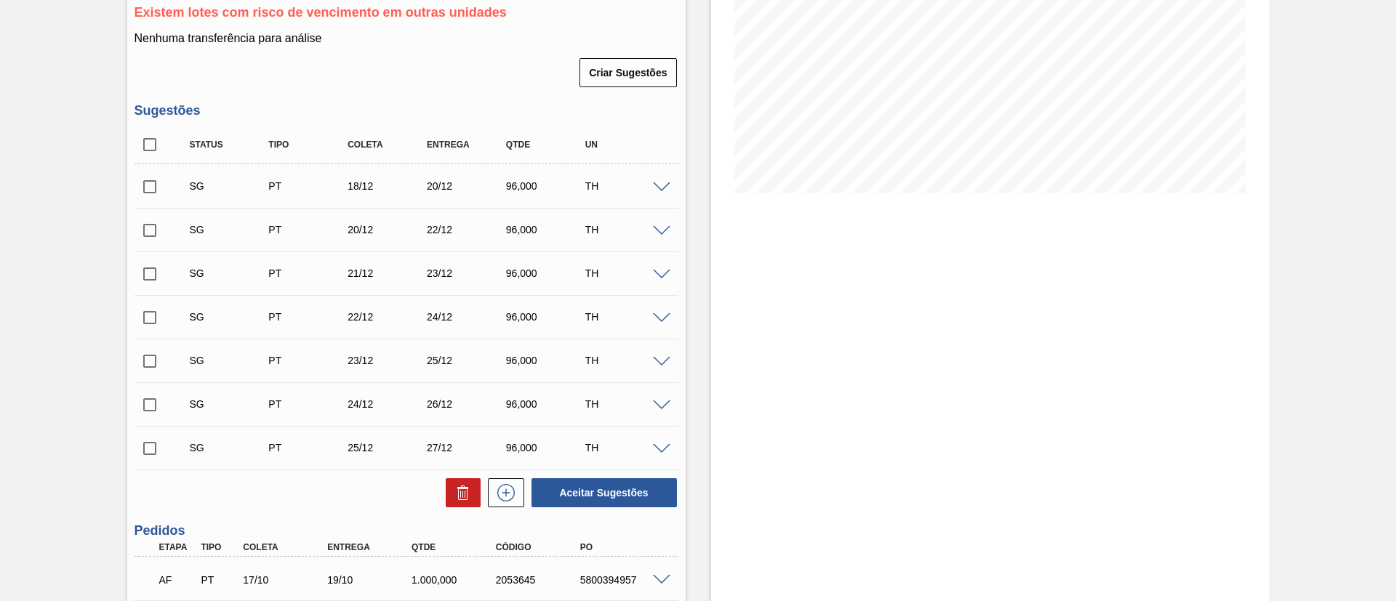
scroll to position [350, 0]
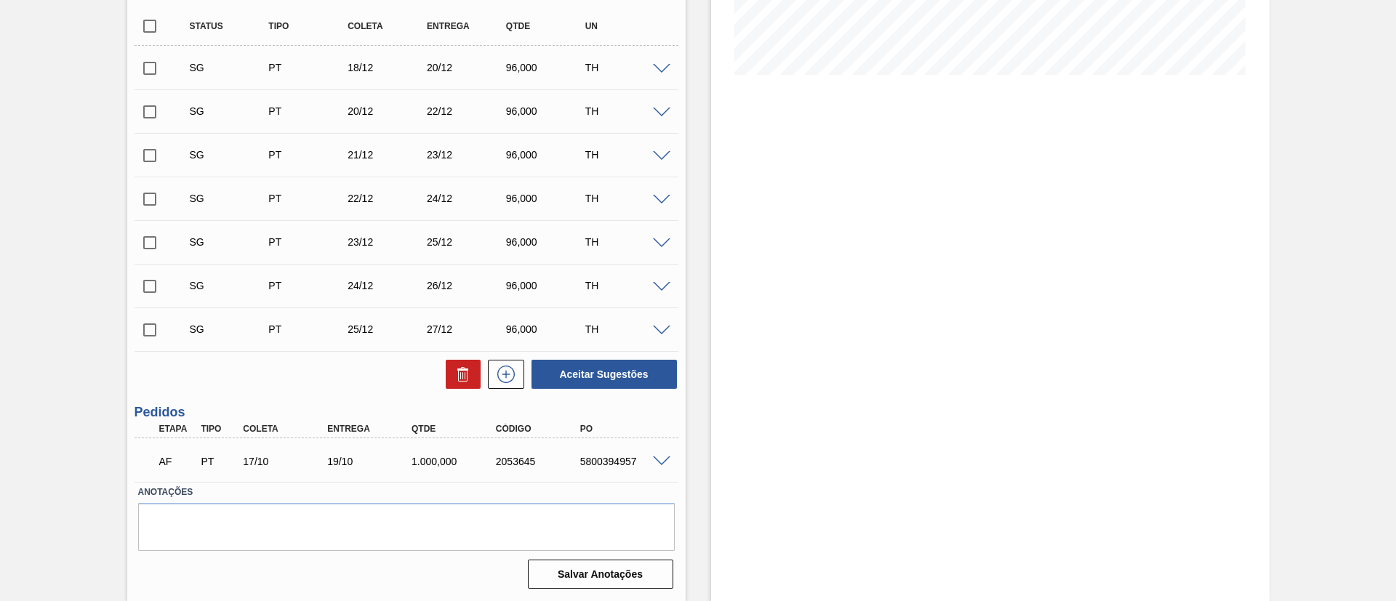
click at [653, 457] on span at bounding box center [661, 462] width 17 height 11
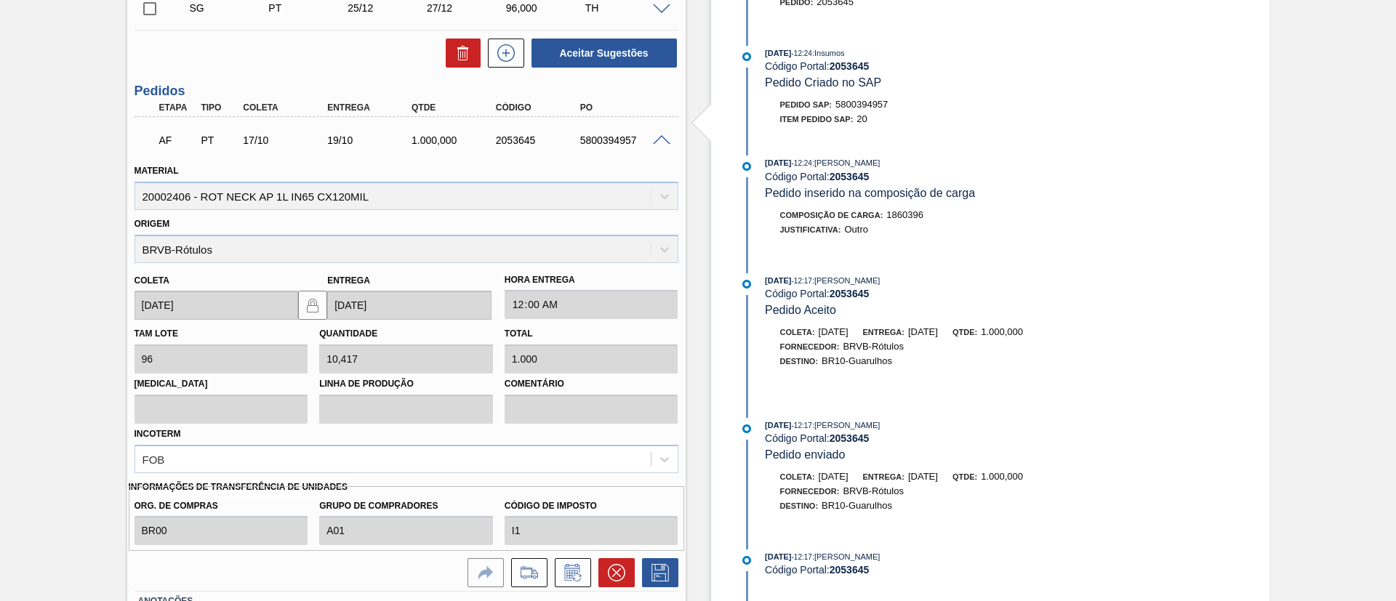
scroll to position [678, 0]
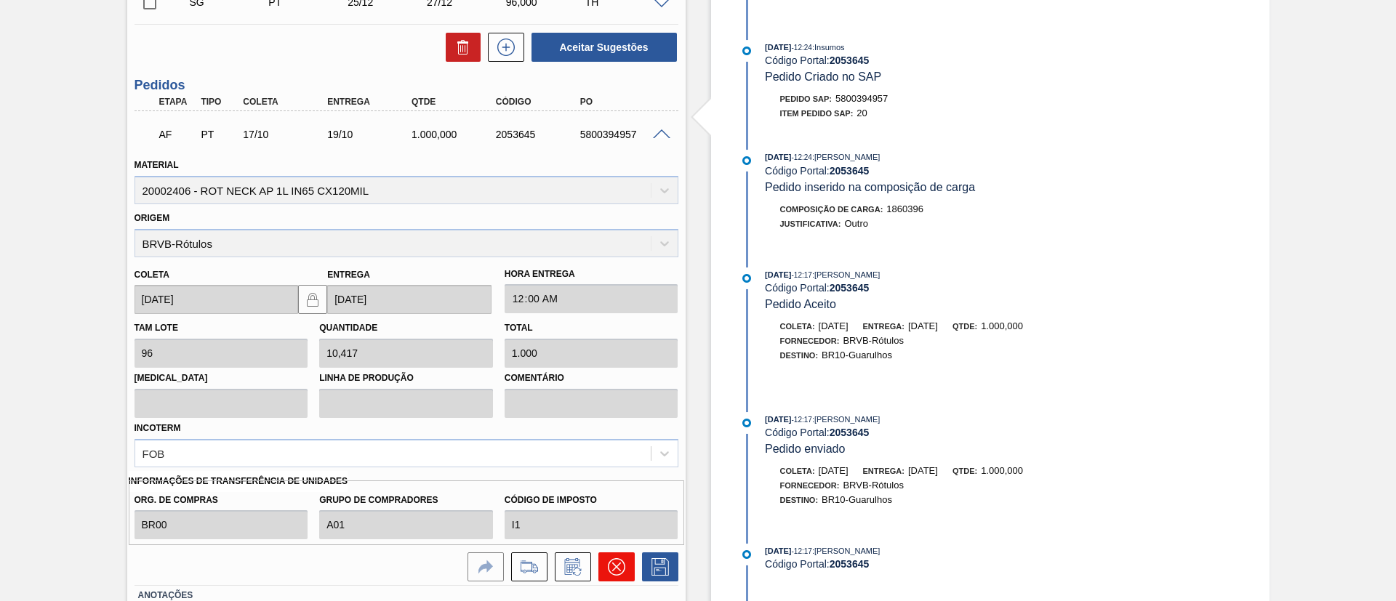
click at [606, 566] on button at bounding box center [616, 567] width 36 height 29
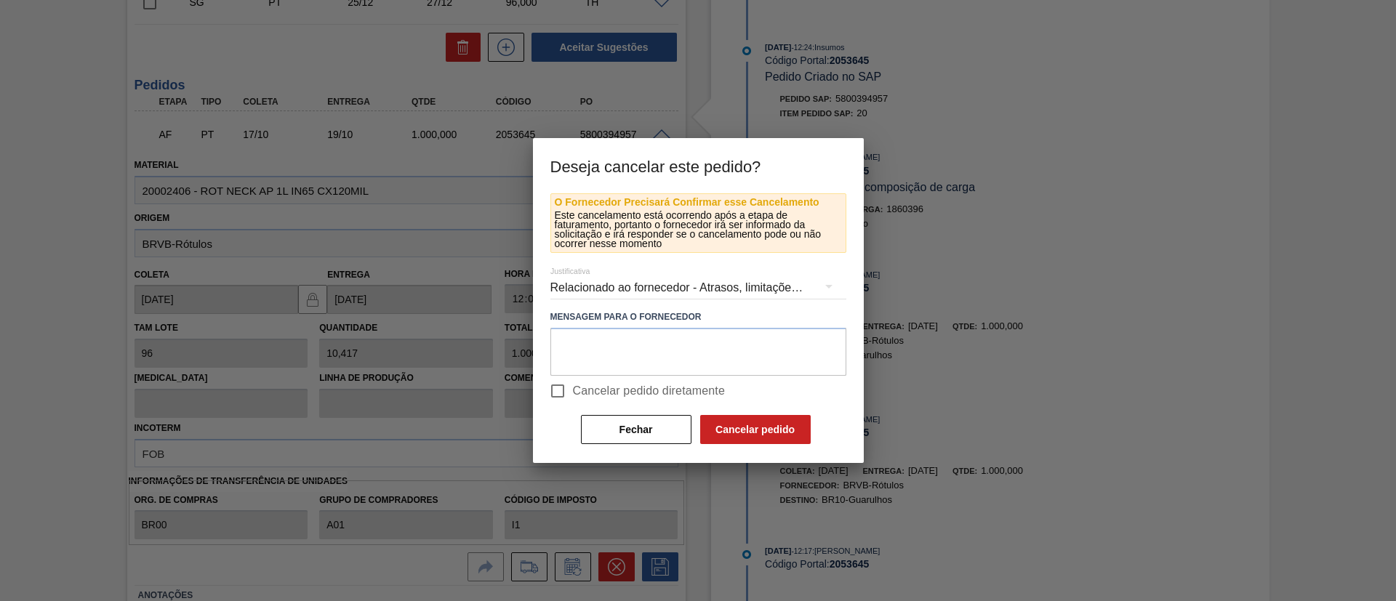
click at [654, 387] on span "Cancelar pedido diretamente" at bounding box center [649, 390] width 153 height 17
click at [573, 387] on input "Cancelar pedido diretamente" at bounding box center [557, 391] width 31 height 31
checkbox input "true"
click at [738, 427] on button "Cancelar pedido" at bounding box center [755, 429] width 111 height 29
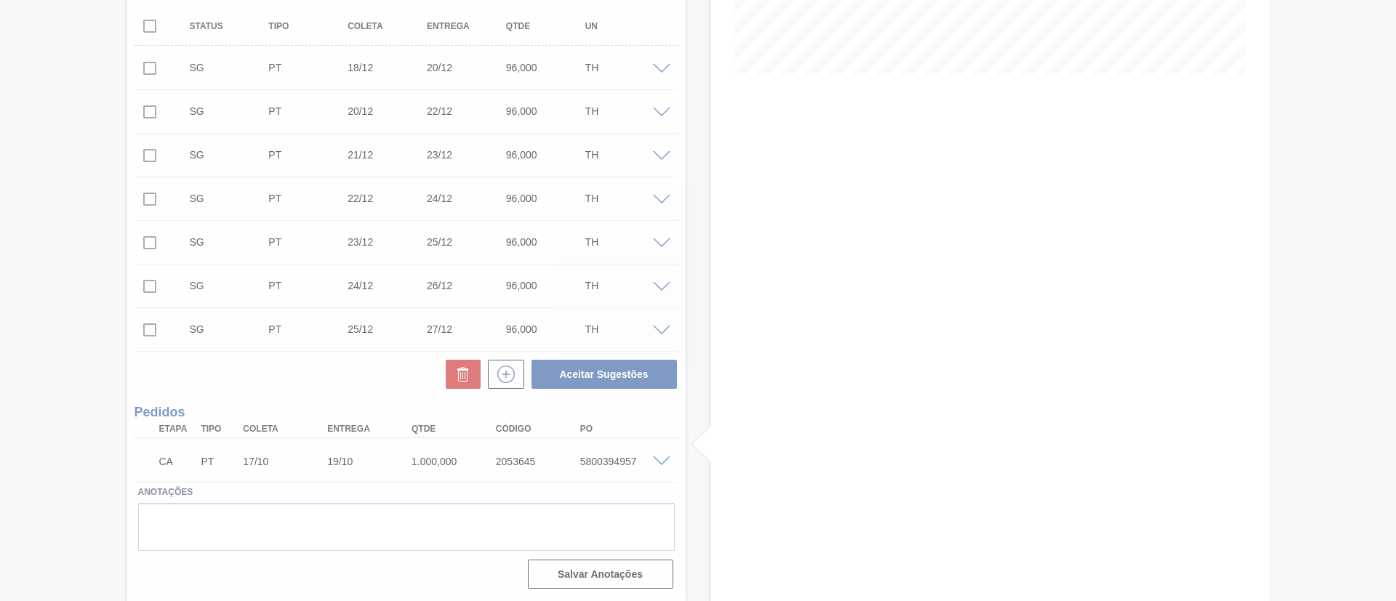
scroll to position [350, 0]
